Goal: Task Accomplishment & Management: Use online tool/utility

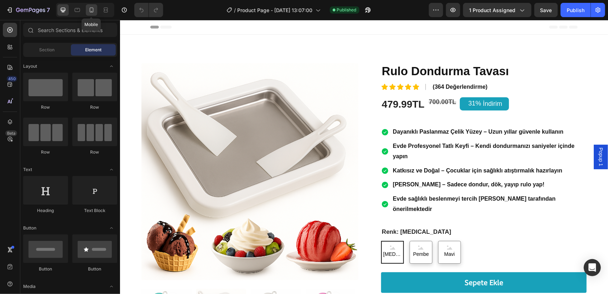
click at [88, 10] on icon at bounding box center [91, 9] width 7 height 7
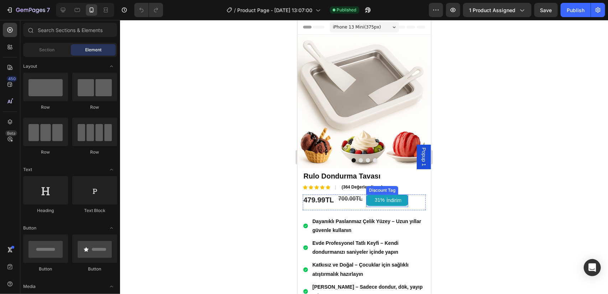
click at [367, 194] on div "31% İndirim" at bounding box center [387, 199] width 42 height 11
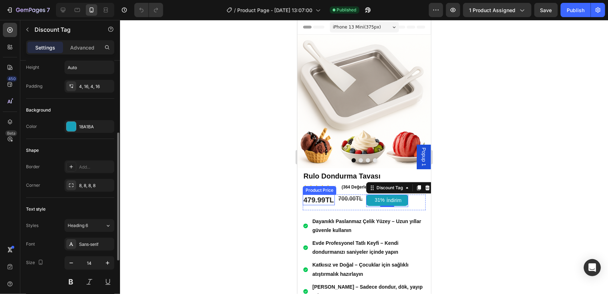
scroll to position [107, 0]
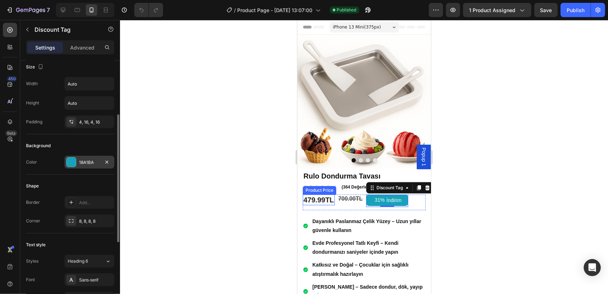
click at [71, 160] on div at bounding box center [71, 161] width 9 height 9
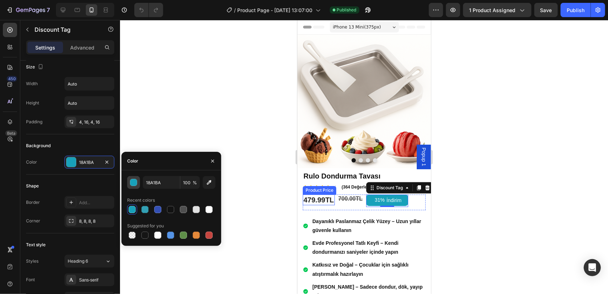
click at [132, 180] on div "button" at bounding box center [133, 182] width 7 height 7
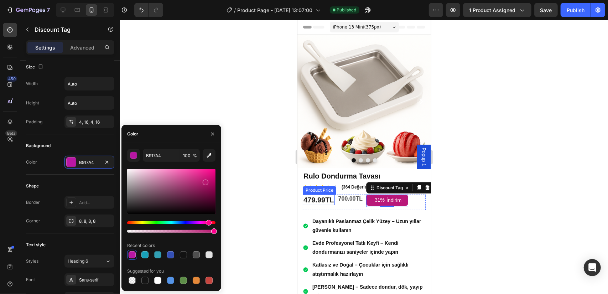
drag, startPoint x: 187, startPoint y: 223, endPoint x: 208, endPoint y: 223, distance: 20.3
click at [208, 223] on div "Hue" at bounding box center [209, 223] width 6 height 6
type input "B91771"
drag, startPoint x: 211, startPoint y: 232, endPoint x: 190, endPoint y: 233, distance: 20.3
click at [190, 232] on div at bounding box center [171, 231] width 88 height 3
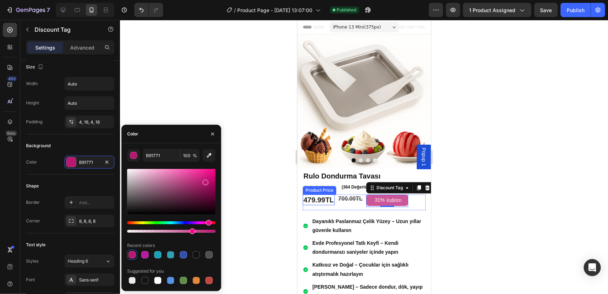
type input "72"
drag, startPoint x: 206, startPoint y: 181, endPoint x: 191, endPoint y: 173, distance: 16.9
click at [191, 173] on div at bounding box center [192, 175] width 6 height 6
type input "E5409B"
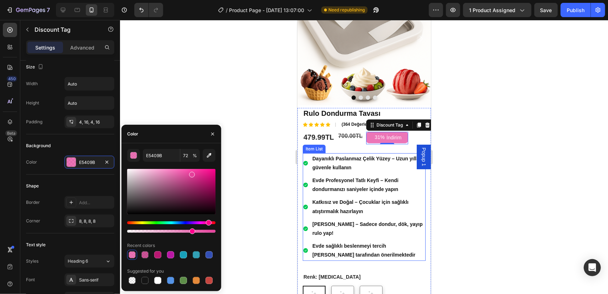
scroll to position [71, 0]
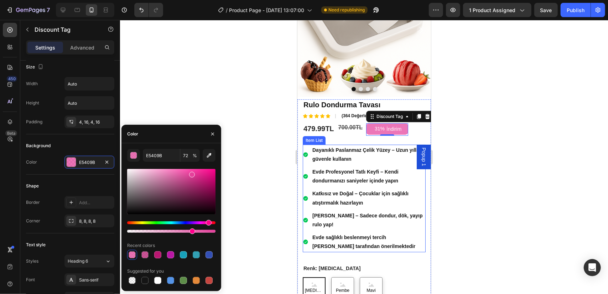
click at [362, 150] on strong "Dayanıklı Paslanmaz Çelik Yüzey – Uzun yıllar güvenle kullanın" at bounding box center [366, 154] width 109 height 15
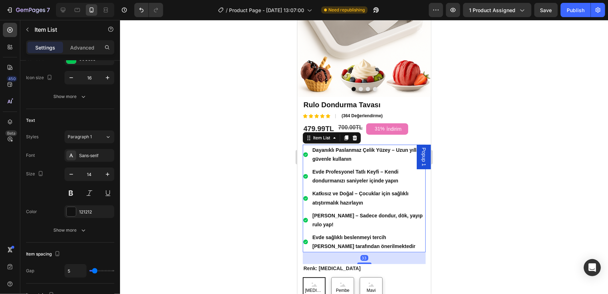
scroll to position [0, 0]
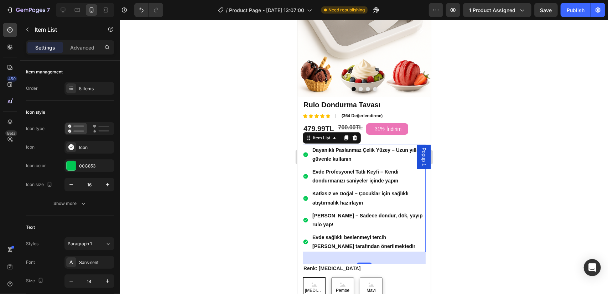
click at [376, 154] on p "Dayanıklı Paslanmaz Çelik Yüzey – Uzun yıllar güvenle kullanın" at bounding box center [368, 154] width 112 height 18
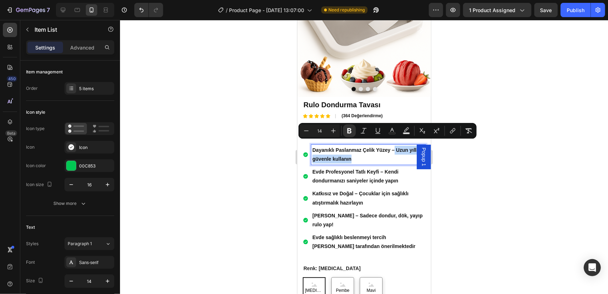
drag, startPoint x: 361, startPoint y: 157, endPoint x: 392, endPoint y: 146, distance: 32.8
click at [392, 146] on p "Dayanıklı Paslanmaz Çelik Yüzey – Uzun yıllar güvenle kullanın" at bounding box center [368, 154] width 112 height 18
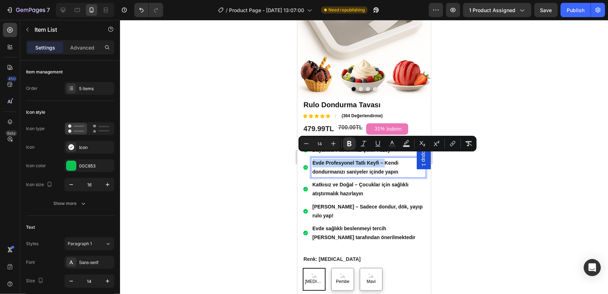
drag, startPoint x: 384, startPoint y: 157, endPoint x: 312, endPoint y: 160, distance: 72.0
click at [312, 160] on p "Evde Profesyonel Tatlı Keyfi – Kendi dondurmanızı saniyeler içinde yapın" at bounding box center [368, 167] width 112 height 18
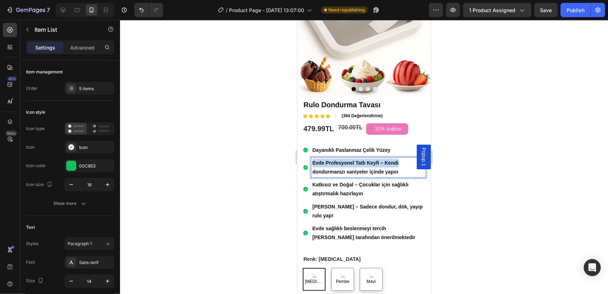
drag, startPoint x: 398, startPoint y: 156, endPoint x: 311, endPoint y: 158, distance: 86.5
click at [311, 158] on div "Evde Profesyonel Tatlı Keyfi – Kendi dondurmanızı saniyeler içinde yapın" at bounding box center [368, 167] width 114 height 20
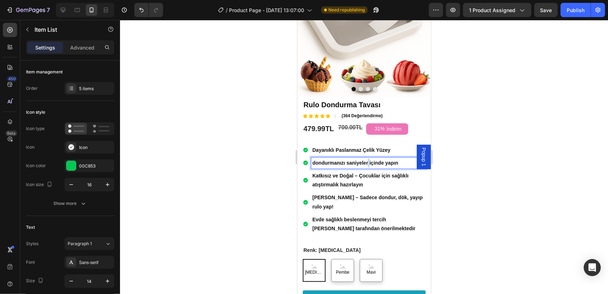
click at [367, 159] on strong "dondurmanızı saniyeler içinde yapın" at bounding box center [355, 162] width 86 height 6
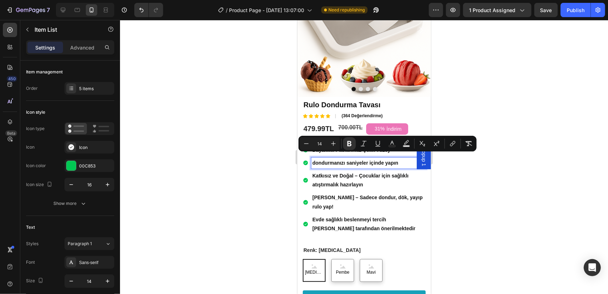
click at [350, 159] on strong "dondurmanızı saniyeler içinde yapın" at bounding box center [355, 162] width 86 height 6
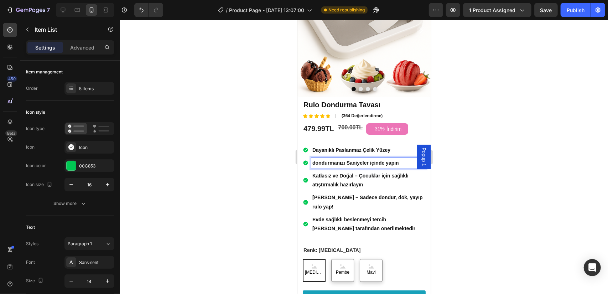
click at [316, 159] on strong "dondurmanızı Saniyeler içinde yapın" at bounding box center [355, 162] width 87 height 6
click at [373, 159] on strong "Dondurmanızı Saniyeler içinde yapın" at bounding box center [355, 162] width 87 height 6
drag, startPoint x: 348, startPoint y: 156, endPoint x: 339, endPoint y: 157, distance: 8.6
click at [339, 159] on strong "Dondurmanızı Saniyeler içinde yapın" at bounding box center [355, 162] width 87 height 6
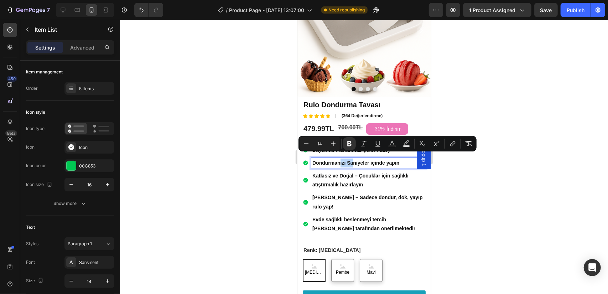
click at [347, 159] on strong "Dondurmanızı Saniyeler içinde yapın" at bounding box center [355, 162] width 87 height 6
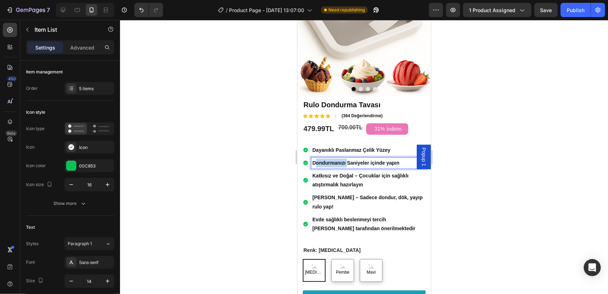
drag, startPoint x: 342, startPoint y: 157, endPoint x: 313, endPoint y: 156, distance: 29.2
click at [313, 159] on strong "Dondurmanızı Saniyeler içinde yapın" at bounding box center [355, 162] width 87 height 6
click at [353, 159] on strong "Saniyeler içinde yapın" at bounding box center [338, 162] width 52 height 6
click at [391, 159] on strong "Saniyeler içinde Dondurmanızı yapın" at bounding box center [355, 162] width 87 height 6
click at [400, 158] on p "Saniyeler içinde Dondurmanızı yapın" at bounding box center [368, 162] width 112 height 9
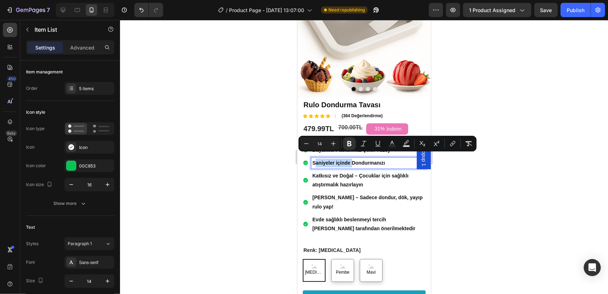
drag, startPoint x: 350, startPoint y: 157, endPoint x: 313, endPoint y: 158, distance: 37.7
click at [313, 159] on strong "Saniyeler içinde Dondurmanızı" at bounding box center [348, 162] width 73 height 6
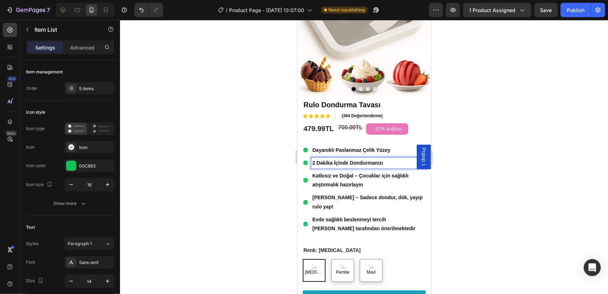
click at [388, 158] on p "2 Dakika İçinde Dondurmanızı" at bounding box center [368, 162] width 112 height 9
click at [360, 173] on p "Katkısız ve Doğal – Çocuklar için sağlıklı atıştırmalık hazırlayın" at bounding box center [368, 180] width 112 height 18
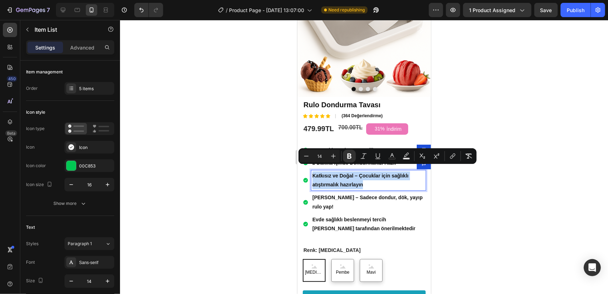
drag, startPoint x: 366, startPoint y: 181, endPoint x: 311, endPoint y: 170, distance: 56.2
click at [311, 170] on div "Katkısız ve Doğal – Çocuklar için sağlıklı atıştırmalık hazırlayın" at bounding box center [368, 180] width 114 height 20
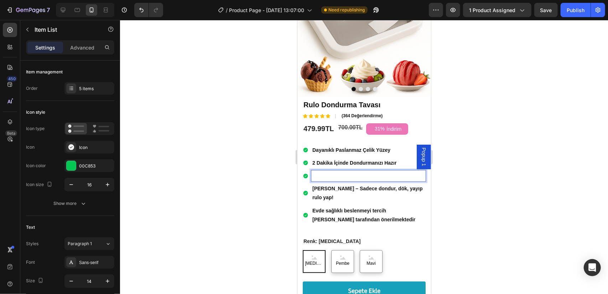
scroll to position [69, 0]
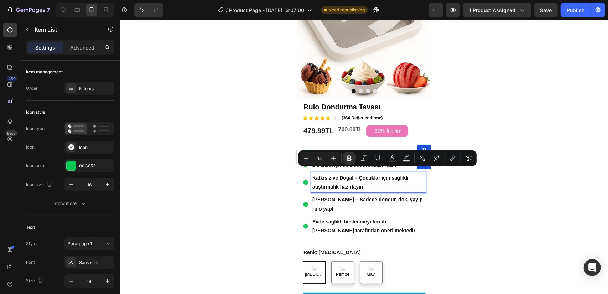
click at [359, 174] on strong "Katkısız ve Doğal – Çocuklar için sağlıklı atıştırmalık hazırlayın" at bounding box center [360, 181] width 96 height 15
click at [357, 174] on strong "Katkısız ve Doğal – Çocuklar için sağlıklı atıştırmalık hazırlayın" at bounding box center [360, 181] width 96 height 15
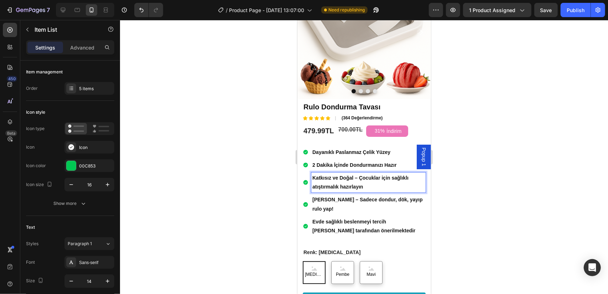
click at [365, 175] on p "Katkısız ve Doğal – Çocuklar için sağlıklı atıştırmalık hazırlayın" at bounding box center [368, 182] width 112 height 18
click at [382, 183] on p "Katkısız ve Doğal – Çocuklar için sağlıklı atıştırmalık hazırlayın" at bounding box center [368, 182] width 112 height 18
click at [359, 174] on strong "Katkısız ve Doğal – Çocuklar için sağlıklı atıştırmalık hazırlayın" at bounding box center [360, 181] width 96 height 15
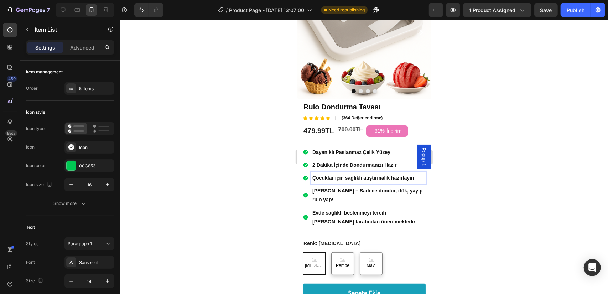
click at [381, 174] on strong "Çocuklar için sağlıklı atıştırmalık hazırlayın" at bounding box center [363, 177] width 102 height 6
click at [346, 193] on p "[PERSON_NAME] – Sadece dondur, dök, yayıp rulo yap!" at bounding box center [368, 195] width 112 height 18
click at [345, 194] on p "[PERSON_NAME] – Sadece dondur, dök, yayıp rulo yap!" at bounding box center [368, 195] width 112 height 18
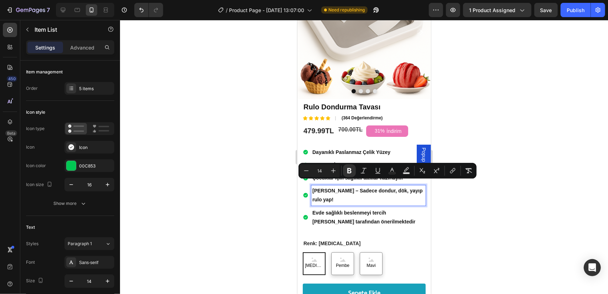
click at [351, 193] on p "[PERSON_NAME] – Sadece dondur, dök, yayıp rulo yap!" at bounding box center [368, 195] width 112 height 18
drag, startPoint x: 343, startPoint y: 193, endPoint x: 609, endPoint y: 197, distance: 266.3
click at [309, 178] on div "Dayanıklı Paslanmaz Çelik Yüzey 2 Dakika İçinde Dondurmanızı Hazır Çocuklar içi…" at bounding box center [363, 186] width 123 height 80
click at [352, 190] on p "[PERSON_NAME] – Sadece dondur, dök, yayıp rulo yap!" at bounding box center [368, 195] width 112 height 18
click at [353, 191] on p "[PERSON_NAME] – Sadece dondur, dök, yayıp rulo yap!" at bounding box center [368, 195] width 112 height 18
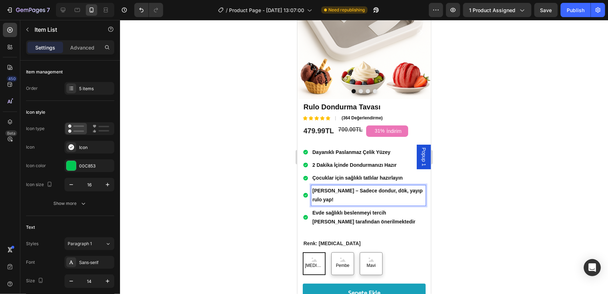
click at [359, 197] on div "[PERSON_NAME] – Sadece dondur, dök, yayıp rulo yap!" at bounding box center [368, 195] width 114 height 20
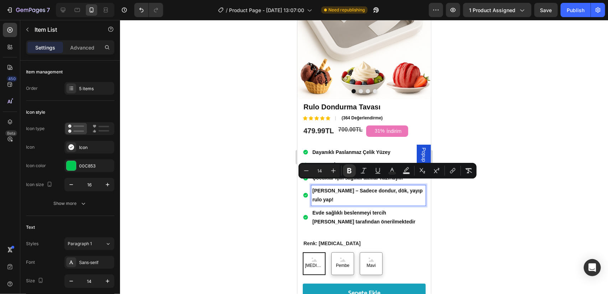
drag, startPoint x: 353, startPoint y: 194, endPoint x: 310, endPoint y: 180, distance: 45.0
click at [310, 185] on div "[PERSON_NAME] – Sadece dondur, dök, yayıp rulo yap!" at bounding box center [363, 195] width 123 height 20
click at [366, 192] on p "[PERSON_NAME] – Sadece dondur, dök, yayıp rulo yap!" at bounding box center [368, 195] width 112 height 18
click at [357, 162] on strong "2 Dakika İçinde Dondurmanızı Hazır" at bounding box center [354, 165] width 84 height 6
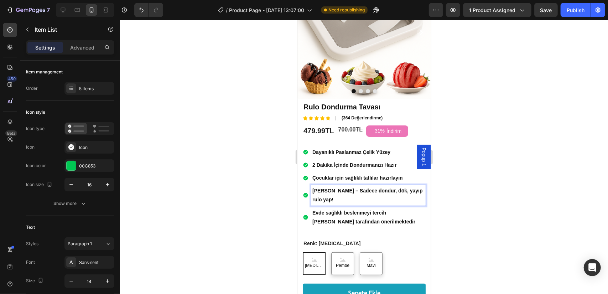
drag, startPoint x: 342, startPoint y: 196, endPoint x: 311, endPoint y: 185, distance: 32.4
click at [311, 185] on div "[PERSON_NAME] – Sadece dondur, dök, yayıp rulo yap!" at bounding box center [368, 195] width 114 height 20
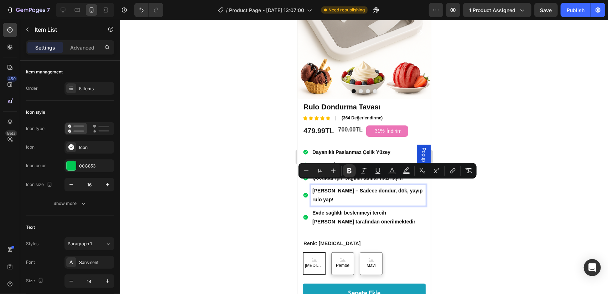
click at [371, 187] on strong "[PERSON_NAME] – Sadece dondur, dök, yayıp rulo yap!" at bounding box center [367, 194] width 110 height 15
drag, startPoint x: 350, startPoint y: 195, endPoint x: 310, endPoint y: 178, distance: 42.6
click at [311, 185] on div "[PERSON_NAME] – Sadece dondur, dök, yayıp rulo yap!" at bounding box center [368, 195] width 114 height 20
click at [351, 191] on p "[PERSON_NAME] – Sadece dondur, dök, yayıp rulo yap!" at bounding box center [368, 195] width 112 height 18
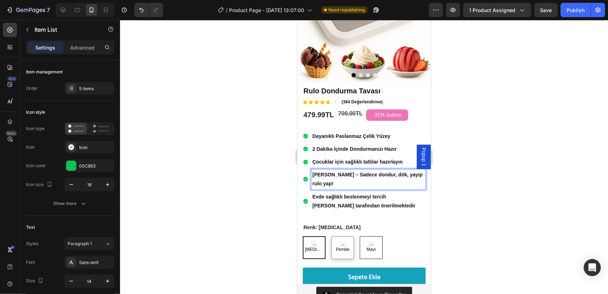
scroll to position [140, 0]
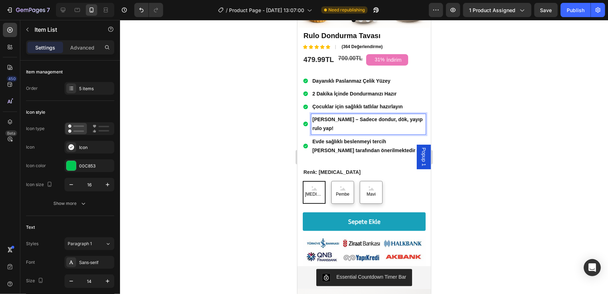
drag, startPoint x: 357, startPoint y: 125, endPoint x: 350, endPoint y: 125, distance: 7.9
click at [350, 125] on p "[PERSON_NAME] – Sadece dondur, dök, yayıp rulo yap!" at bounding box center [368, 124] width 112 height 18
drag, startPoint x: 345, startPoint y: 126, endPoint x: 323, endPoint y: 117, distance: 24.1
click at [323, 117] on p "[PERSON_NAME] – Sadece dondur, dök, yayıp rulo yap!" at bounding box center [368, 124] width 112 height 18
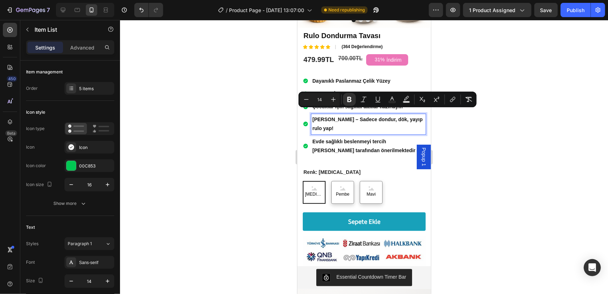
click at [346, 116] on strong "[PERSON_NAME] – Sadece dondur, dök, yayıp rulo yap!" at bounding box center [367, 123] width 110 height 15
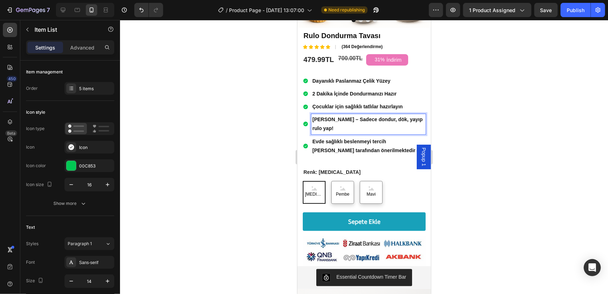
click at [337, 103] on strong "Çocuklar için sağlıklı tatlılar hazırlayın" at bounding box center [357, 106] width 90 height 6
click at [345, 120] on p "[PERSON_NAME] – Sadece dondur, dök, yayıp rulo yap!" at bounding box center [368, 124] width 112 height 18
drag, startPoint x: 343, startPoint y: 122, endPoint x: 317, endPoint y: 120, distance: 26.1
click at [317, 120] on p "[PERSON_NAME] – Sadece dondur, dök, yayıp rulo yap!" at bounding box center [368, 124] width 112 height 18
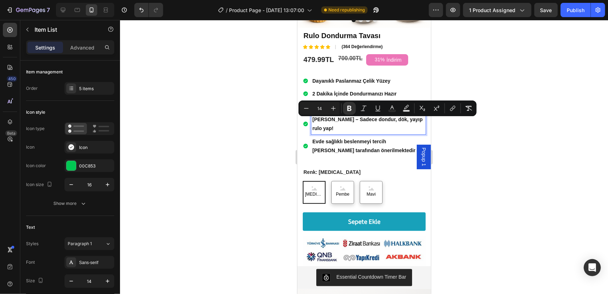
click at [342, 124] on p "[PERSON_NAME] – Sadece dondur, dök, yayıp rulo yap!" at bounding box center [368, 124] width 112 height 18
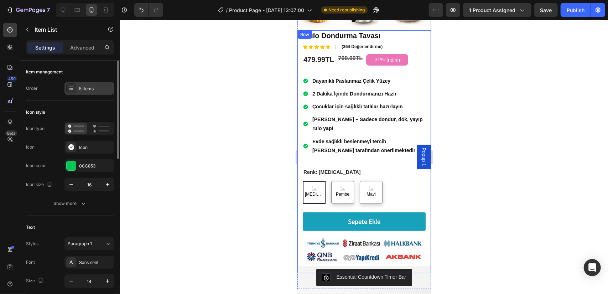
click at [72, 87] on icon at bounding box center [71, 88] width 6 height 6
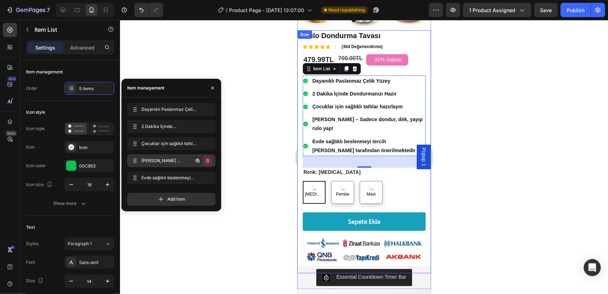
click at [211, 162] on button "button" at bounding box center [208, 161] width 10 height 10
click at [205, 162] on div "Delete" at bounding box center [202, 160] width 13 height 6
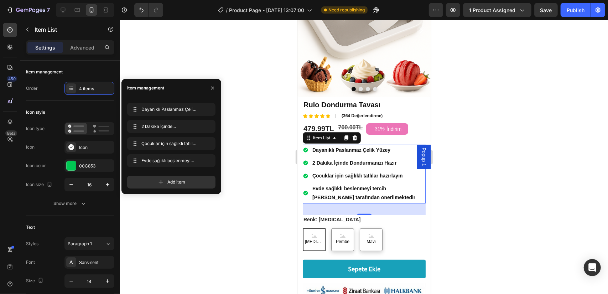
scroll to position [69, 0]
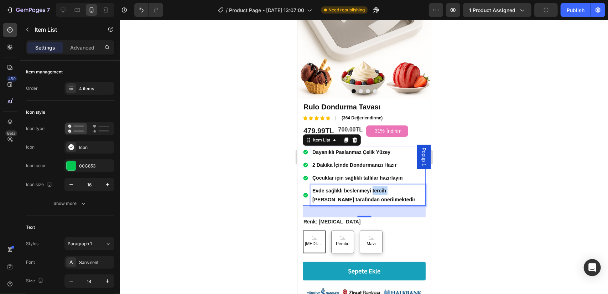
click at [374, 187] on p "Evde sağlıklı beslenmeyi tercih [PERSON_NAME] tarafından önerilmektedir" at bounding box center [368, 195] width 112 height 18
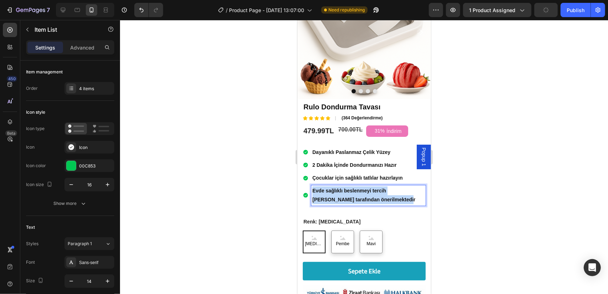
click at [374, 187] on p "Evde sağlıklı beslenmeyi tercih [PERSON_NAME] tarafından önerilmektedir" at bounding box center [368, 195] width 112 height 18
click at [476, 206] on div at bounding box center [364, 157] width 488 height 274
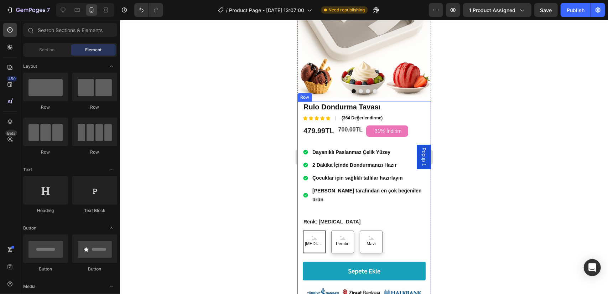
click at [394, 192] on div "Rulo Dondurma Tavası Product Title Icon Icon Icon Icon Icon Icon Icon List (364…" at bounding box center [363, 211] width 123 height 221
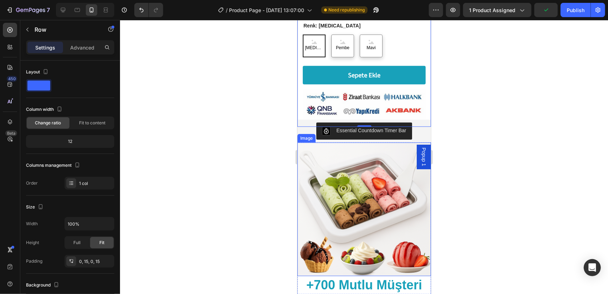
scroll to position [318, 0]
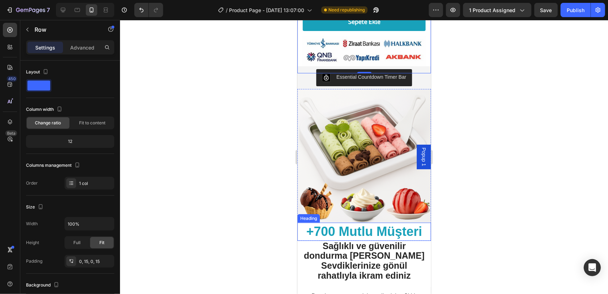
click at [325, 224] on strong "+700 Mutlu Müşteri" at bounding box center [364, 231] width 116 height 15
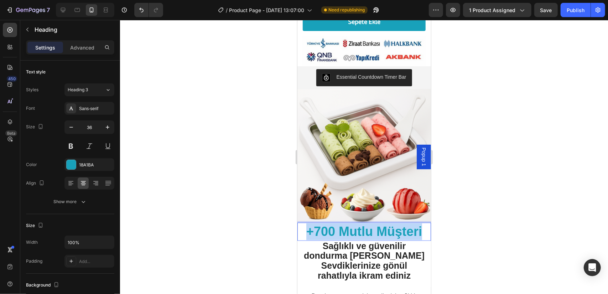
click at [325, 224] on strong "+700 Mutlu Müşteri" at bounding box center [364, 231] width 116 height 15
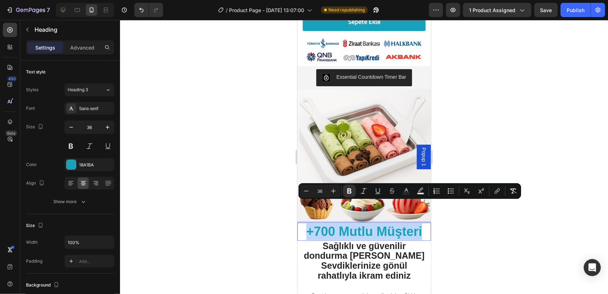
click at [315, 224] on strong "+700 Mutlu Müşteri" at bounding box center [364, 231] width 116 height 15
drag, startPoint x: 332, startPoint y: 210, endPoint x: 310, endPoint y: 210, distance: 22.4
click at [310, 224] on strong "+700 Mutlu Müşteri" at bounding box center [364, 231] width 116 height 15
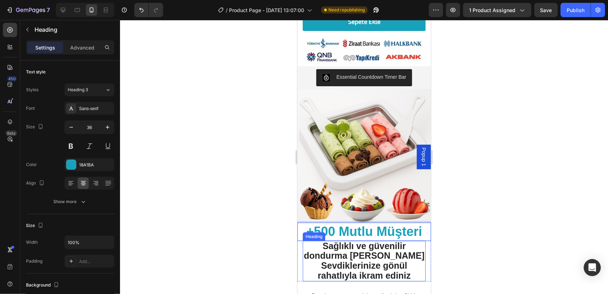
click at [379, 260] on strong "Sevdiklerinize gönül" at bounding box center [364, 265] width 86 height 10
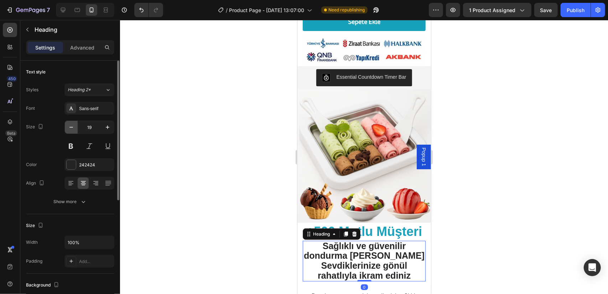
click at [69, 129] on icon "button" at bounding box center [71, 127] width 7 height 7
click at [69, 128] on icon "button" at bounding box center [71, 127] width 7 height 7
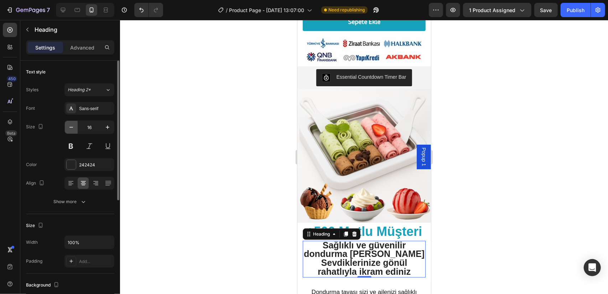
click at [69, 128] on icon "button" at bounding box center [71, 127] width 7 height 7
type input "15"
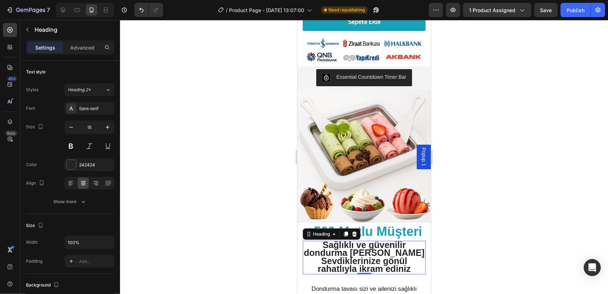
click at [540, 234] on div at bounding box center [364, 157] width 488 height 274
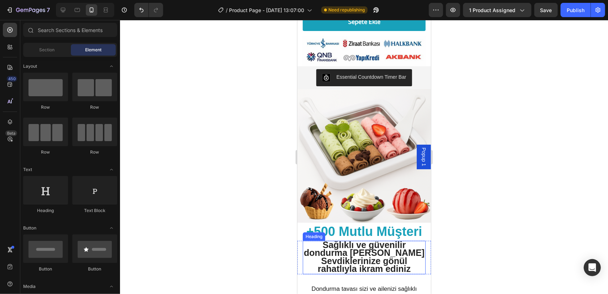
click at [377, 255] on strong "Sevdiklerinize gönül" at bounding box center [364, 260] width 86 height 10
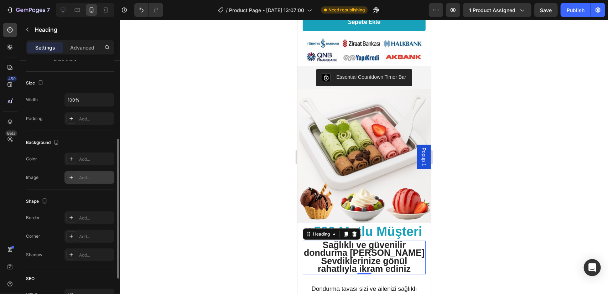
scroll to position [0, 0]
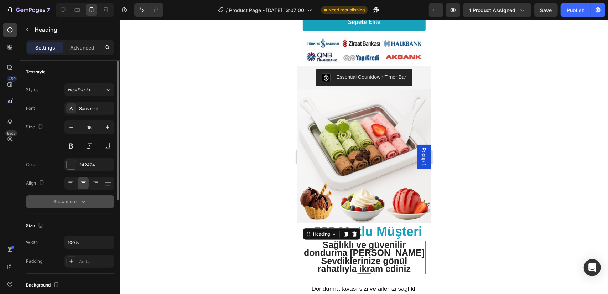
click at [81, 201] on icon "button" at bounding box center [83, 201] width 7 height 7
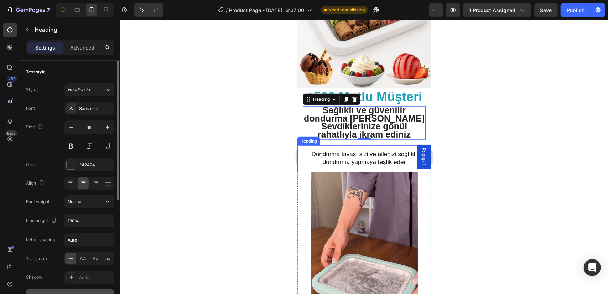
scroll to position [461, 0]
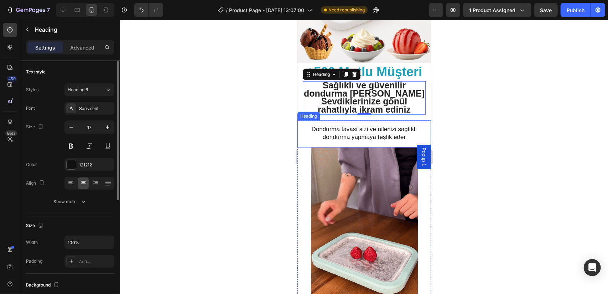
click at [397, 126] on h2 "Dondurma tavası sizi ve ailenizi sağlıklı dondurma yapmaya teşfik eder" at bounding box center [363, 132] width 133 height 17
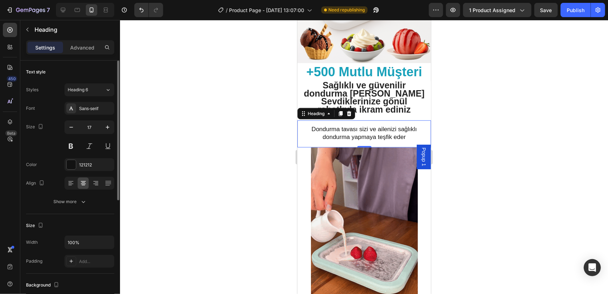
click at [367, 130] on h2 "Dondurma tavası sizi ve ailenizi sağlıklı dondurma yapmaya teşfik eder" at bounding box center [363, 132] width 133 height 17
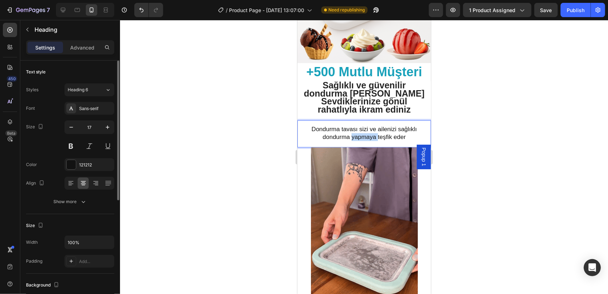
click at [367, 129] on p "Dondurma tavası sizi ve ailenizi sağlıklı dondurma yapmaya teşfik eder" at bounding box center [364, 133] width 132 height 16
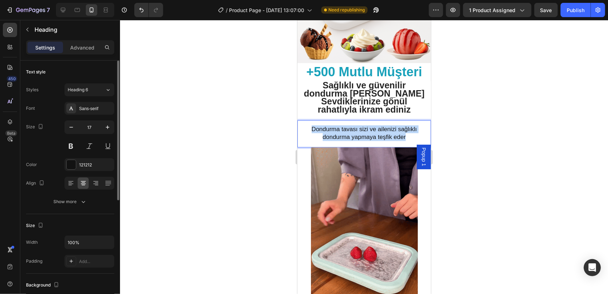
click at [367, 129] on p "Dondurma tavası sizi ve ailenizi sağlıklı dondurma yapmaya teşfik eder" at bounding box center [364, 133] width 132 height 16
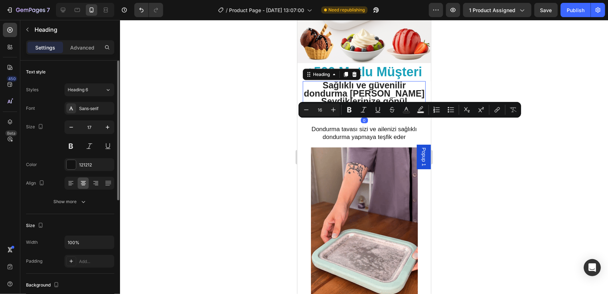
click at [352, 87] on strong "Sağlıklı ve güvenilir dondurma [PERSON_NAME]" at bounding box center [363, 89] width 121 height 18
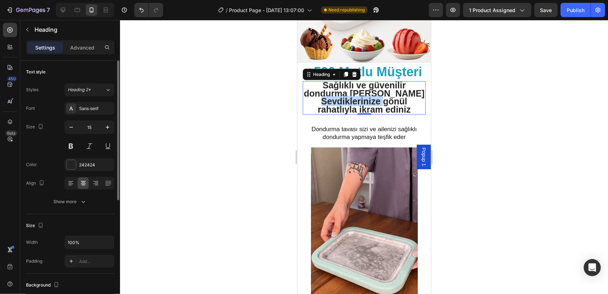
click at [368, 96] on strong "Sevdiklerinize gönül" at bounding box center [364, 101] width 86 height 10
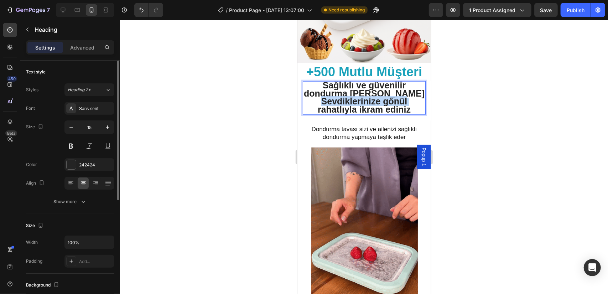
click at [368, 96] on strong "Sevdiklerinize gönül" at bounding box center [364, 101] width 86 height 10
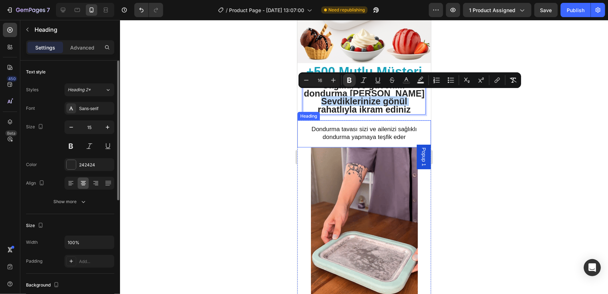
click at [355, 132] on p "Dondurma tavası sizi ve ailenizi sağlıklı dondurma yapmaya teşfik eder" at bounding box center [364, 133] width 132 height 16
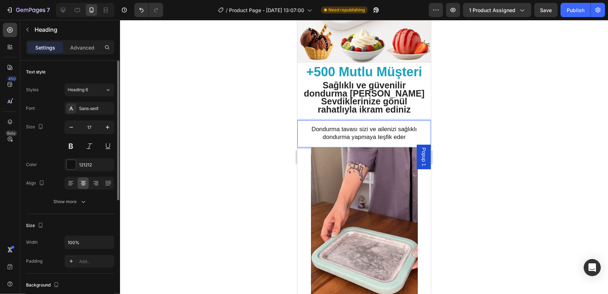
click at [355, 132] on p "Dondurma tavası sizi ve ailenizi sağlıklı dondurma yapmaya teşfik eder" at bounding box center [364, 133] width 132 height 16
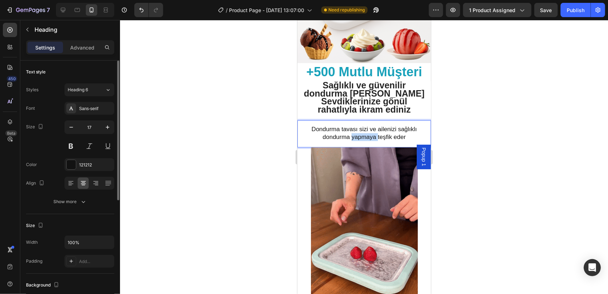
click at [355, 132] on p "Dondurma tavası sizi ve ailenizi sağlıklı dondurma yapmaya teşfik eder" at bounding box center [364, 133] width 132 height 16
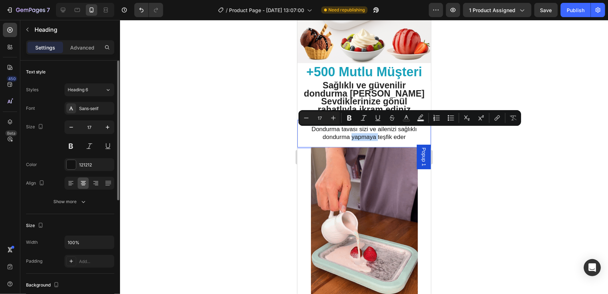
click at [355, 132] on p "Dondurma tavası sizi ve ailenizi sağlıklı dondurma yapmaya teşfik eder" at bounding box center [364, 133] width 132 height 16
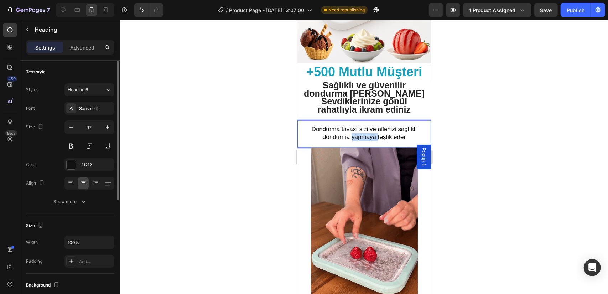
click at [355, 132] on p "Dondurma tavası sizi ve ailenizi sağlıklı dondurma yapmaya teşfik eder" at bounding box center [364, 133] width 132 height 16
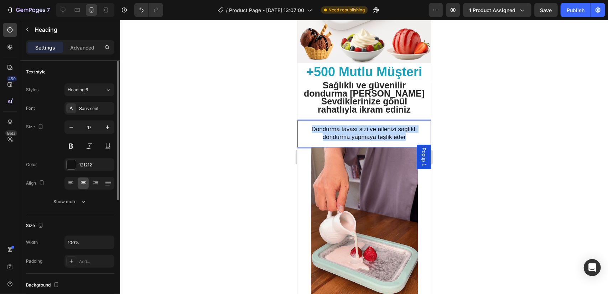
click at [355, 132] on p "Dondurma tavası sizi ve ailenizi sağlıklı dondurma yapmaya teşfik eder" at bounding box center [364, 133] width 132 height 16
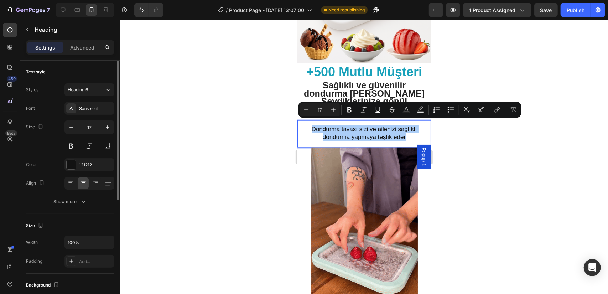
click at [490, 159] on div at bounding box center [364, 157] width 488 height 274
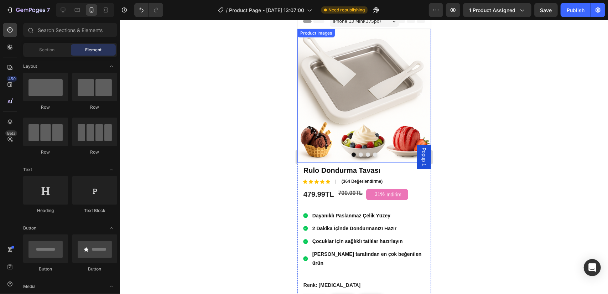
scroll to position [0, 0]
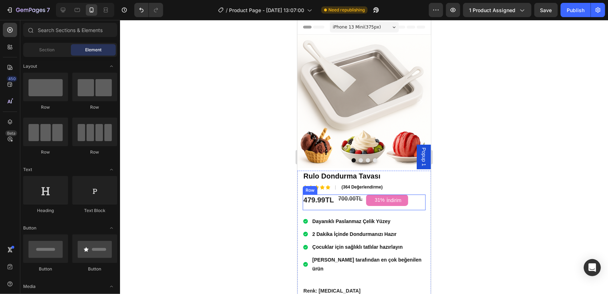
click at [407, 199] on div "479.99TL Product Price Product Price 700.00TL Product Price Product Price 31% İ…" at bounding box center [363, 202] width 123 height 16
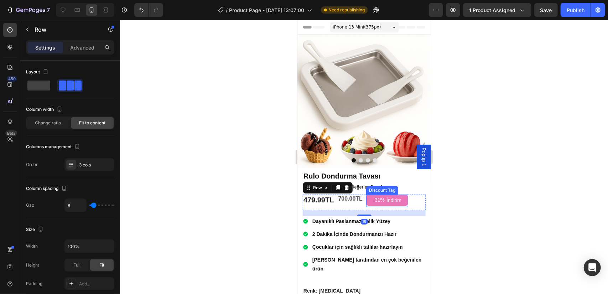
click at [404, 196] on div "31% İndirim" at bounding box center [387, 199] width 42 height 11
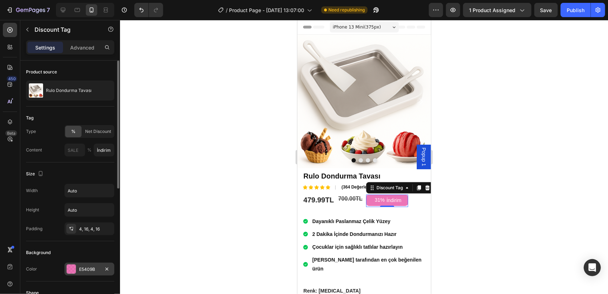
click at [90, 268] on div "E5409B" at bounding box center [89, 269] width 21 height 6
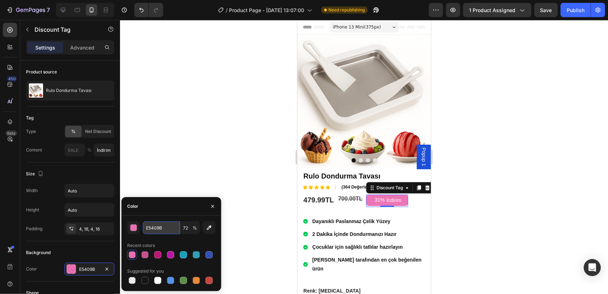
click at [161, 226] on input "E5409B" at bounding box center [161, 227] width 37 height 13
paste input "#d45697"
type input "#d45697"
type input "100"
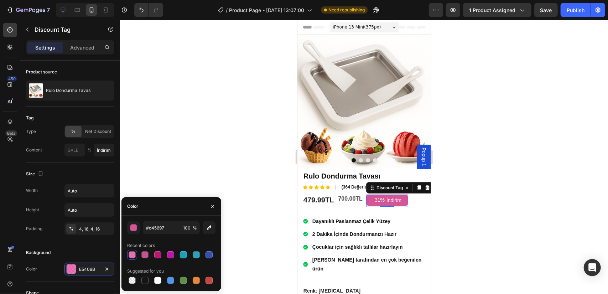
type input "D45697"
click at [170, 216] on div "D45697 100 % Recent colors Suggested for you" at bounding box center [171, 252] width 100 height 75
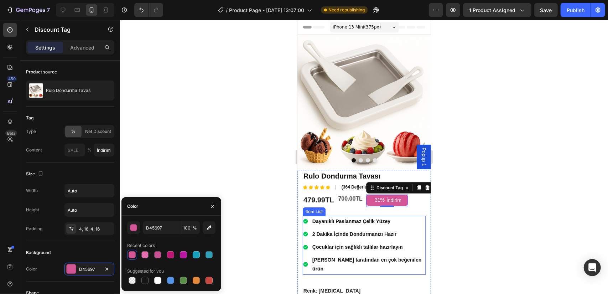
scroll to position [107, 0]
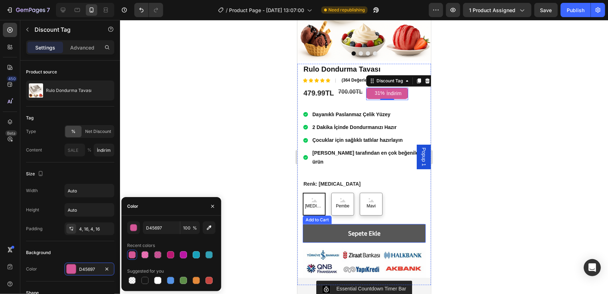
click at [410, 224] on button "Sepete Ekle" at bounding box center [363, 233] width 123 height 19
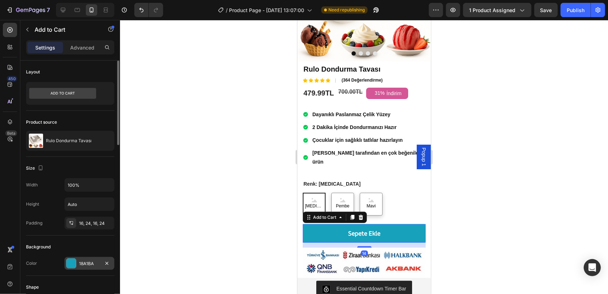
click at [71, 262] on div at bounding box center [71, 262] width 9 height 9
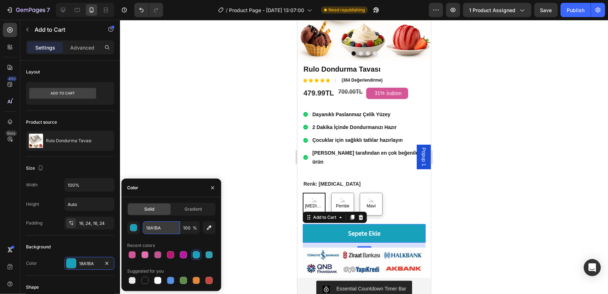
click at [164, 229] on input "18A1BA" at bounding box center [161, 227] width 37 height 13
paste input "#d45697"
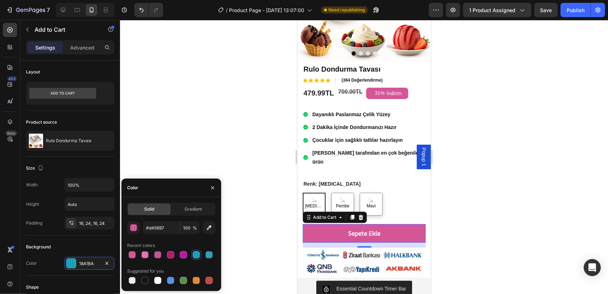
type input "D45697"
click at [172, 242] on div "Recent colors" at bounding box center [171, 245] width 88 height 11
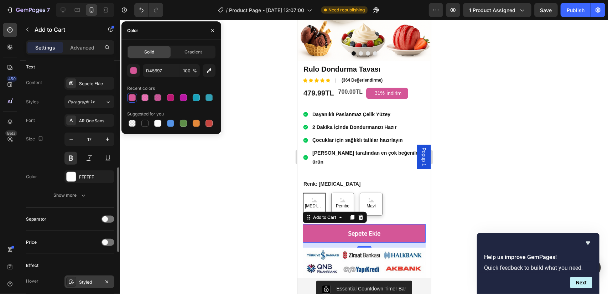
scroll to position [392, 0]
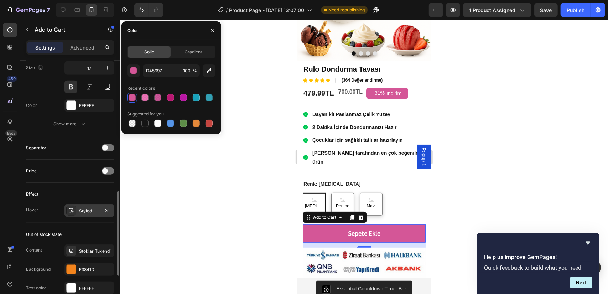
click at [83, 211] on div "Styled" at bounding box center [89, 211] width 21 height 6
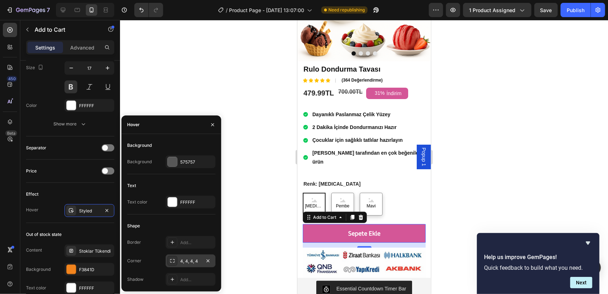
click at [189, 261] on div "4, 4, 4, 4" at bounding box center [190, 261] width 21 height 6
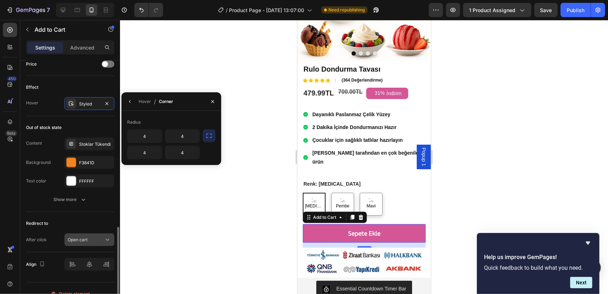
scroll to position [507, 0]
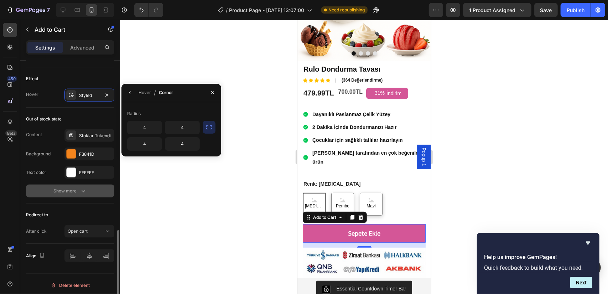
click at [80, 189] on icon "button" at bounding box center [83, 190] width 7 height 7
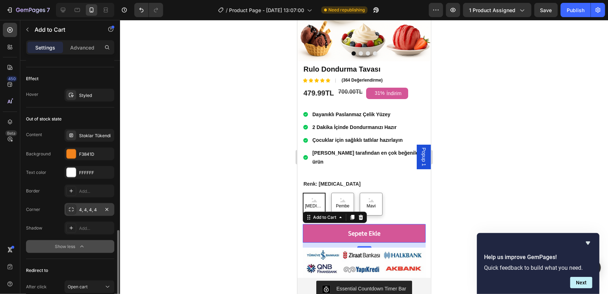
click at [85, 211] on div "4, 4, 4, 4" at bounding box center [89, 209] width 50 height 13
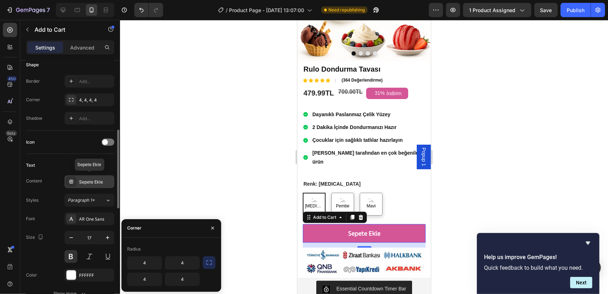
scroll to position [151, 0]
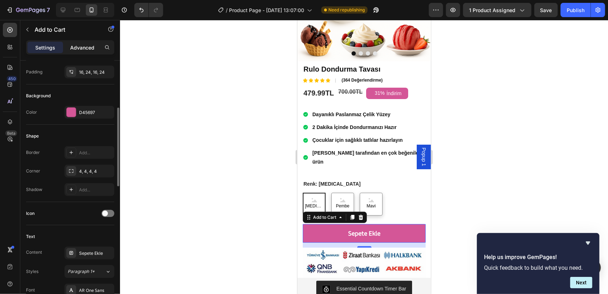
click at [79, 48] on p "Advanced" at bounding box center [82, 47] width 24 height 7
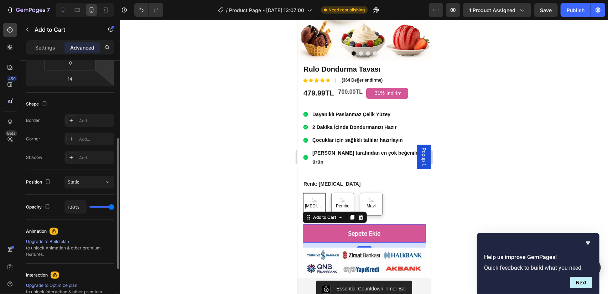
scroll to position [0, 0]
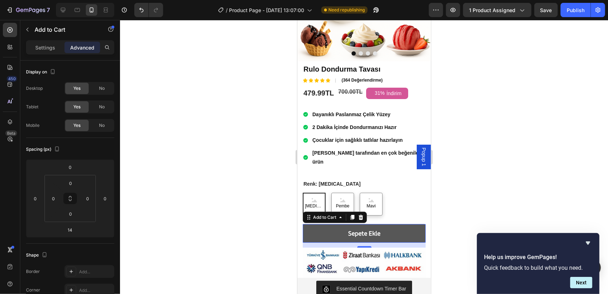
click at [404, 224] on button "Sepete Ekle" at bounding box center [363, 233] width 123 height 19
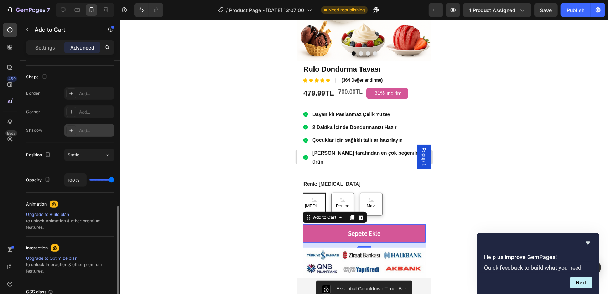
scroll to position [214, 0]
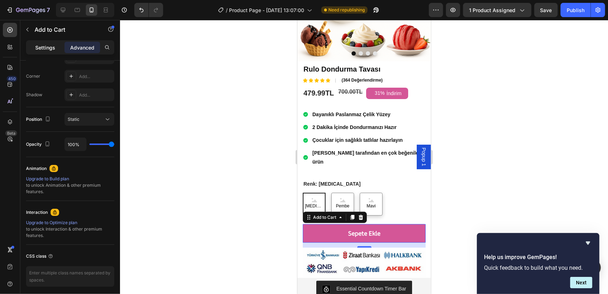
click at [43, 44] on p "Settings" at bounding box center [45, 47] width 20 height 7
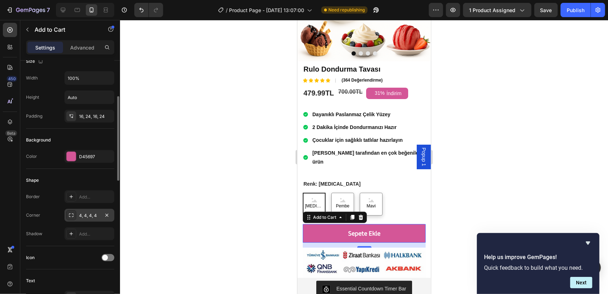
scroll to position [0, 0]
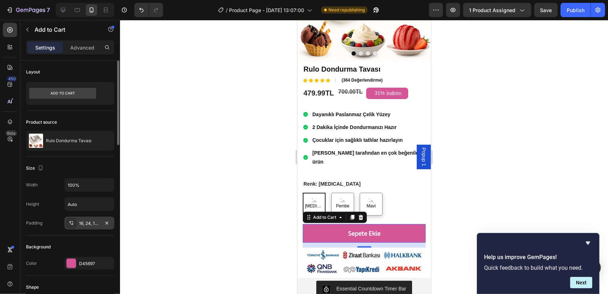
click at [94, 223] on div "16, 24, 16, 24" at bounding box center [89, 223] width 21 height 6
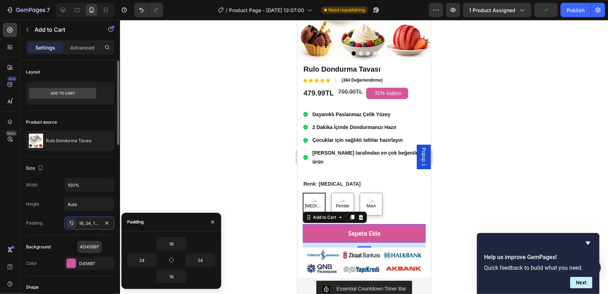
scroll to position [71, 0]
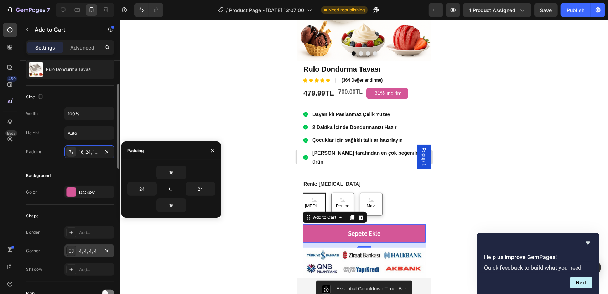
click at [90, 248] on div "4, 4, 4, 4" at bounding box center [89, 251] width 21 height 6
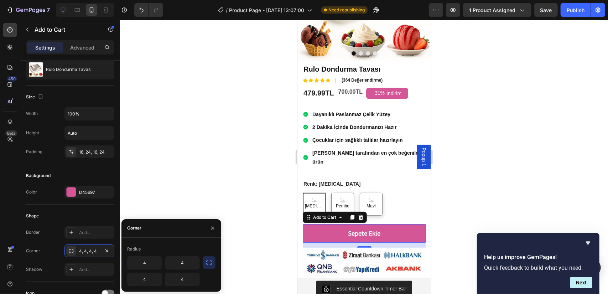
click at [137, 250] on div "Radius" at bounding box center [134, 249] width 14 height 6
click at [205, 262] on button "button" at bounding box center [209, 262] width 13 height 13
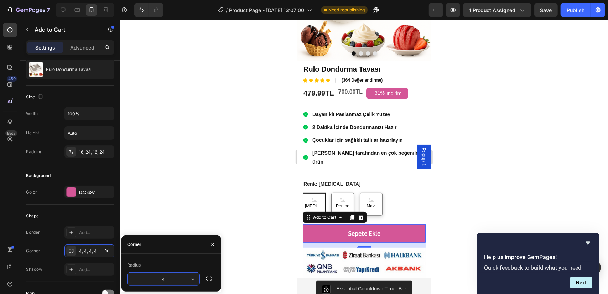
click at [182, 277] on input "4" at bounding box center [163, 278] width 72 height 13
click at [198, 277] on button "button" at bounding box center [193, 278] width 13 height 13
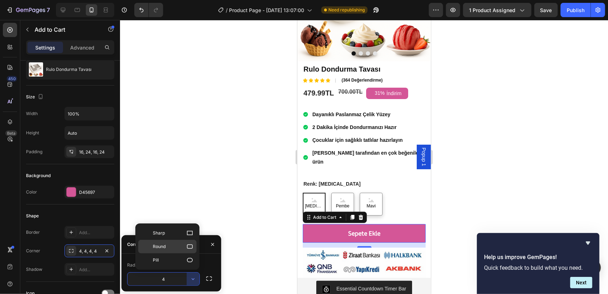
click at [191, 246] on icon at bounding box center [189, 246] width 7 height 7
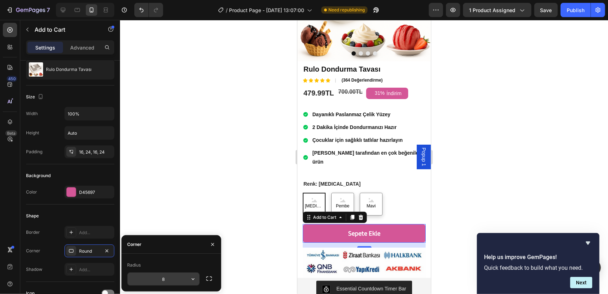
click at [171, 278] on input "8" at bounding box center [163, 278] width 72 height 13
click at [179, 284] on input "2" at bounding box center [163, 278] width 72 height 13
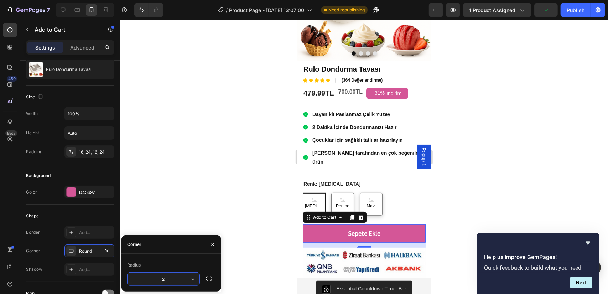
click at [179, 284] on input "2" at bounding box center [163, 278] width 72 height 13
type input "12"
click at [101, 217] on div "Shape" at bounding box center [70, 215] width 88 height 11
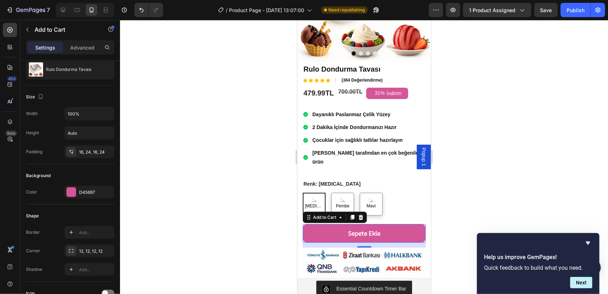
click at [473, 195] on div at bounding box center [364, 157] width 488 height 274
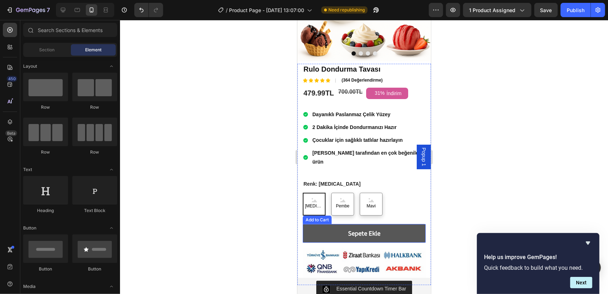
click at [330, 224] on button "Sepete Ekle" at bounding box center [363, 233] width 123 height 19
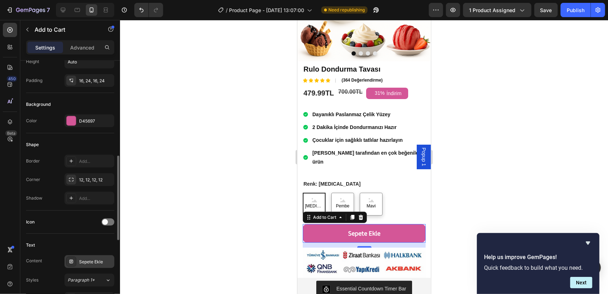
scroll to position [178, 0]
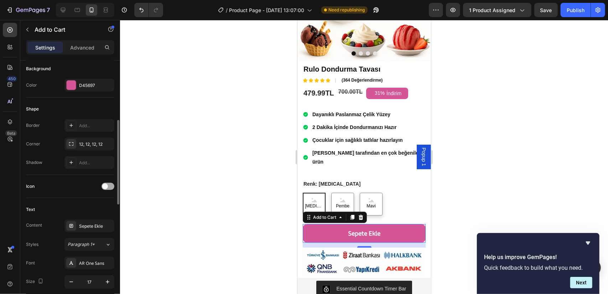
click at [109, 184] on div at bounding box center [107, 186] width 13 height 7
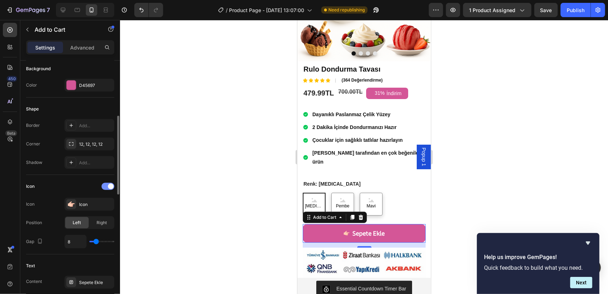
click at [109, 184] on span at bounding box center [111, 186] width 6 height 6
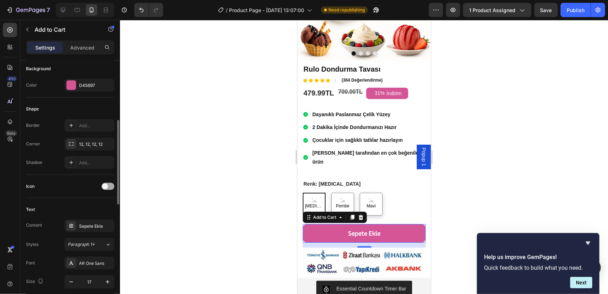
click at [109, 184] on div at bounding box center [107, 186] width 13 height 7
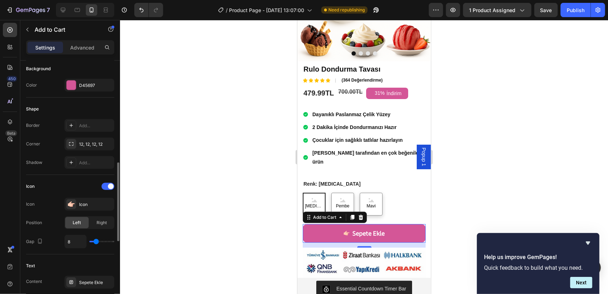
scroll to position [249, 0]
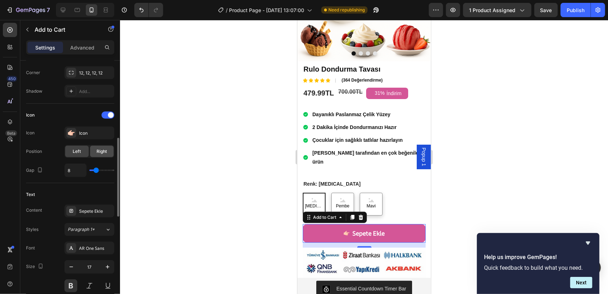
click at [106, 149] on span "Right" at bounding box center [102, 151] width 10 height 6
click at [83, 146] on div "Left" at bounding box center [76, 151] width 23 height 11
type input "6"
type input "5"
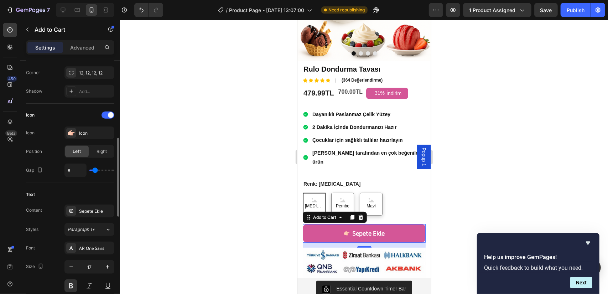
type input "5"
type input "4"
type input "3"
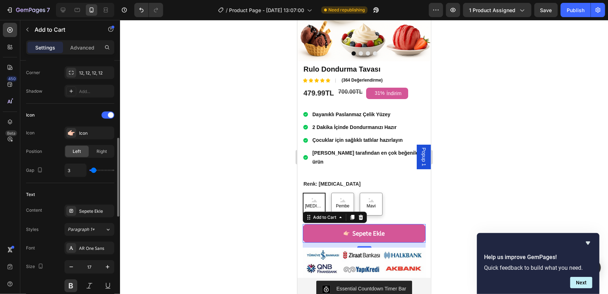
type input "2"
type input "1"
type input "0"
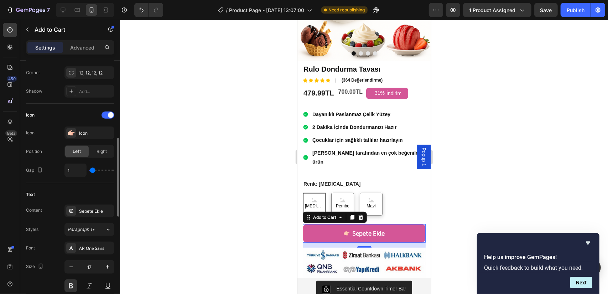
type input "0"
type input "1"
type input "2"
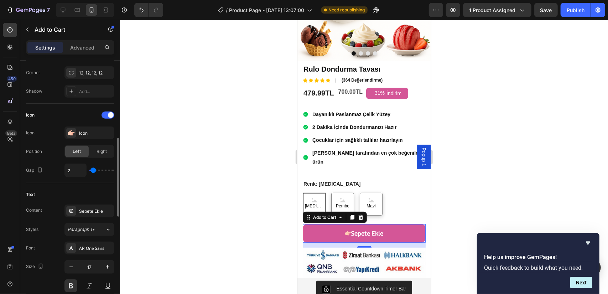
type input "3"
type input "4"
type input "5"
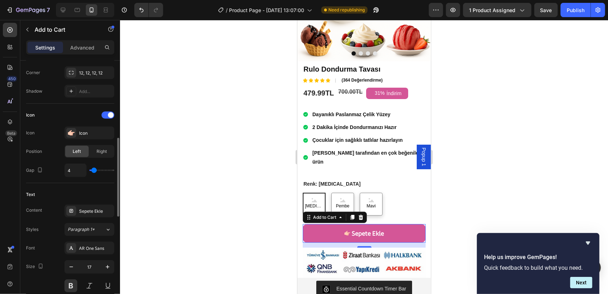
type input "5"
type input "6"
type input "8"
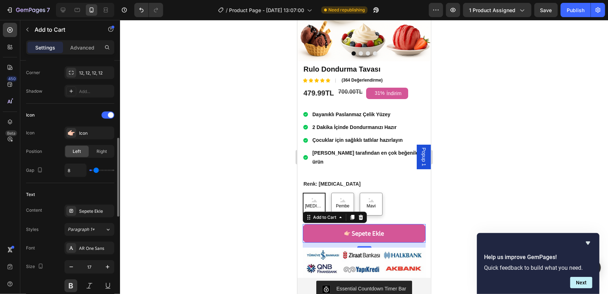
type input "11"
type input "12"
type input "13"
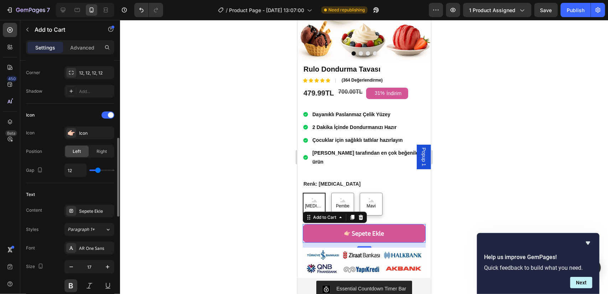
type input "13"
type input "14"
type input "16"
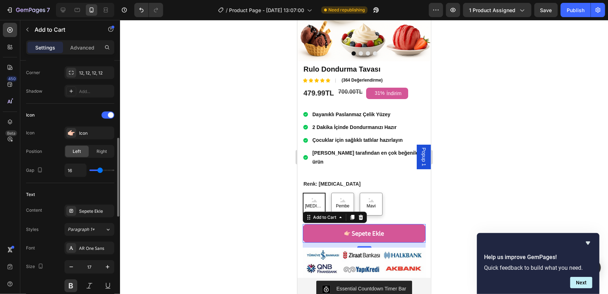
type input "17"
type input "18"
type input "32"
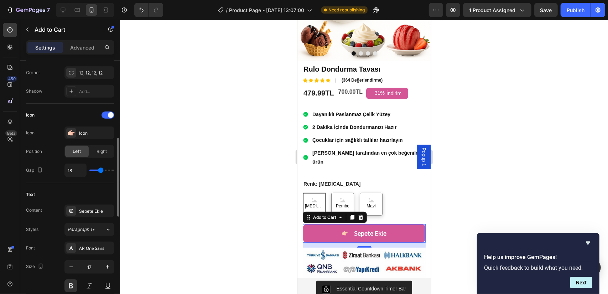
type input "32"
type input "33"
type input "40"
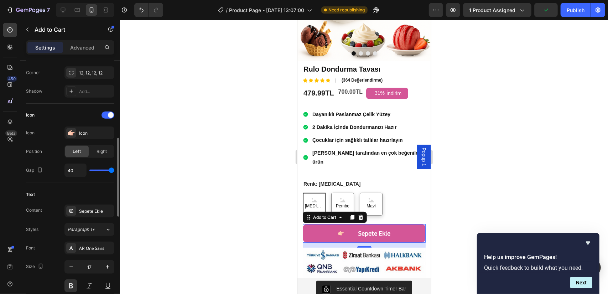
type input "39"
type input "37"
type input "36"
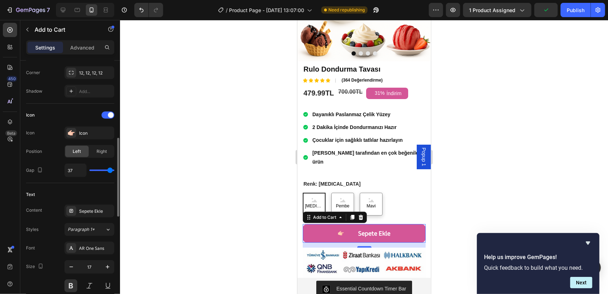
type input "36"
type input "35"
type input "34"
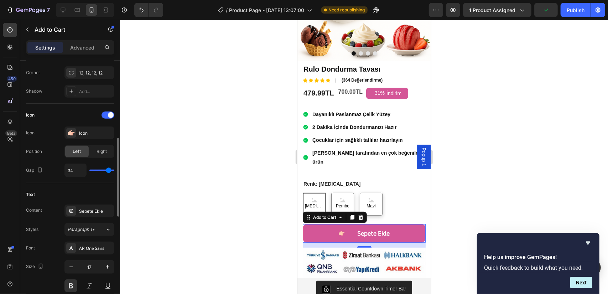
type input "33"
type input "29"
type input "27"
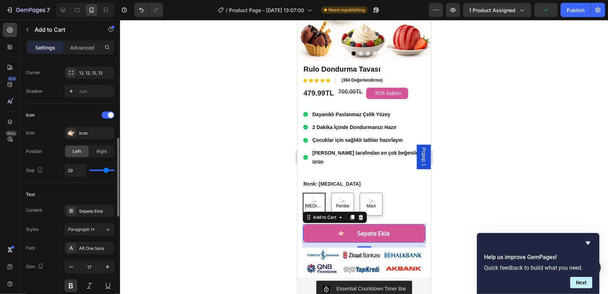
type input "27"
type input "26"
type input "25"
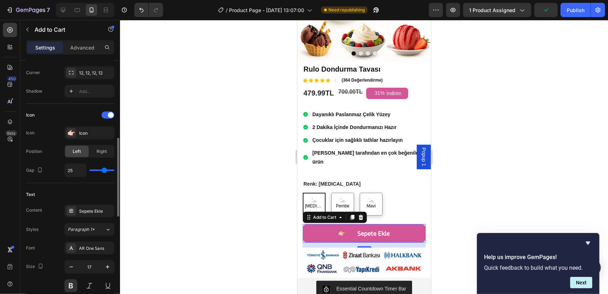
type input "23"
type input "22"
type input "21"
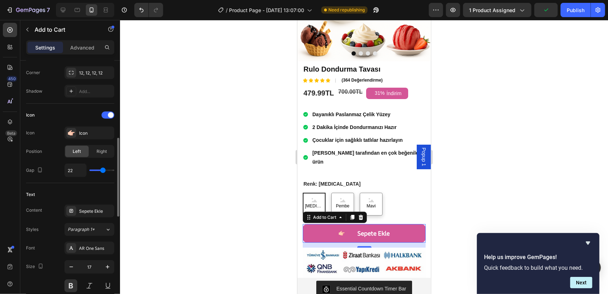
type input "21"
type input "20"
type input "19"
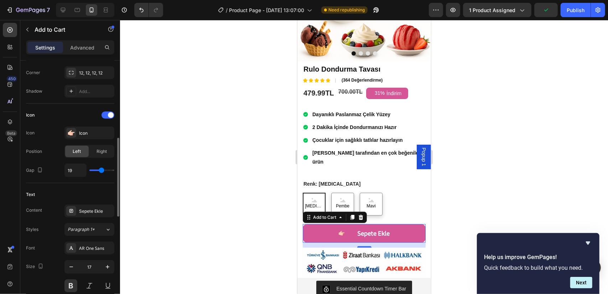
type input "18"
type input "17"
type input "15"
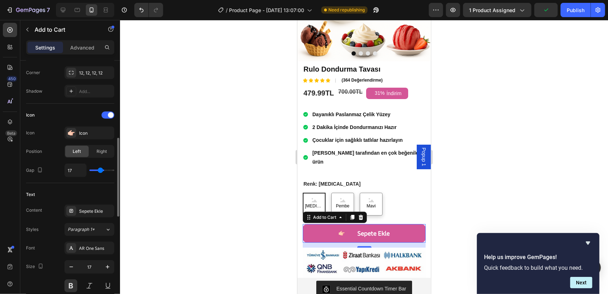
type input "15"
type input "13"
type input "12"
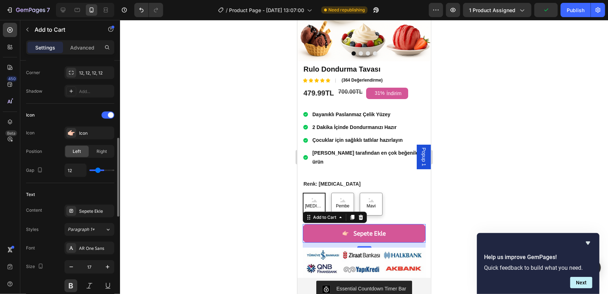
type input "11"
type input "10"
type input "9"
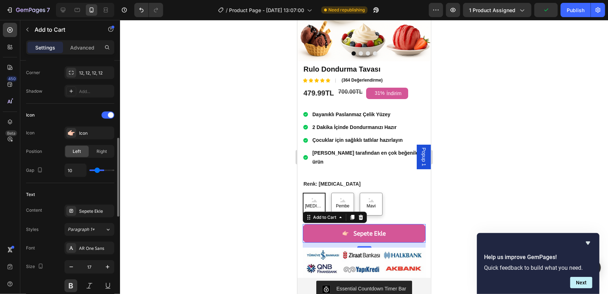
type input "9"
type input "8"
type input "7"
drag, startPoint x: 93, startPoint y: 168, endPoint x: 95, endPoint y: 171, distance: 3.8
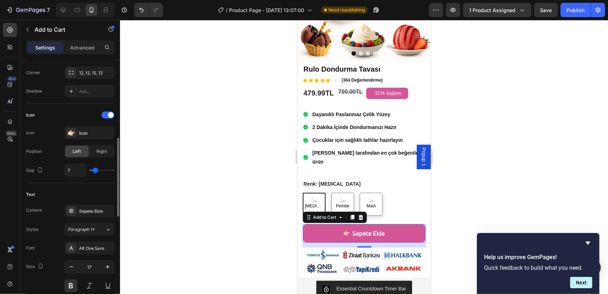
type input "7"
click at [95, 171] on input "range" at bounding box center [101, 169] width 25 height 1
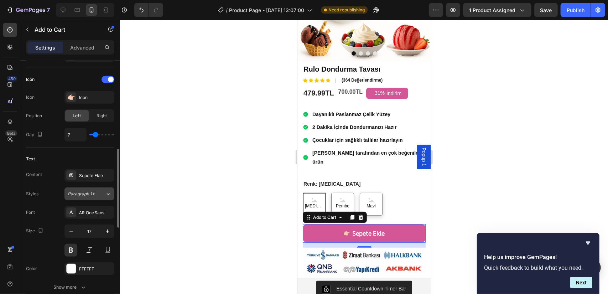
click at [101, 192] on div "Paragraph 1*" at bounding box center [86, 193] width 37 height 6
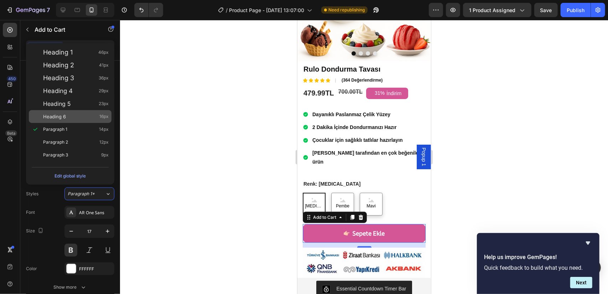
click at [94, 118] on div "Heading 6 16px" at bounding box center [76, 116] width 66 height 7
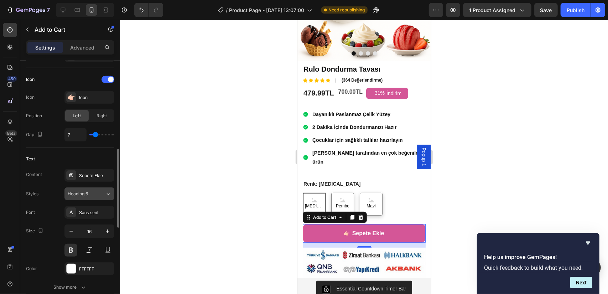
click at [104, 198] on button "Heading 6" at bounding box center [89, 193] width 50 height 13
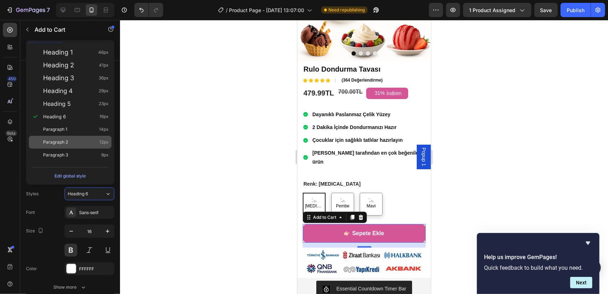
click at [94, 141] on div "Paragraph 2 12px" at bounding box center [76, 141] width 66 height 7
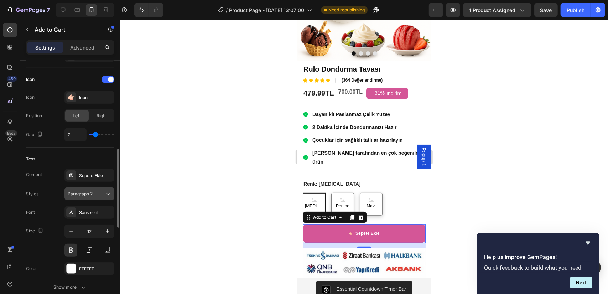
click at [107, 193] on icon at bounding box center [108, 193] width 6 height 7
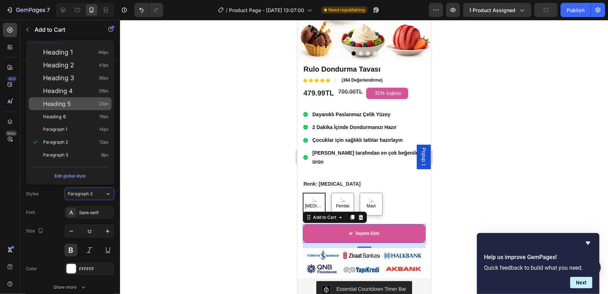
click at [98, 105] on div "Heading 5 23px" at bounding box center [76, 103] width 66 height 7
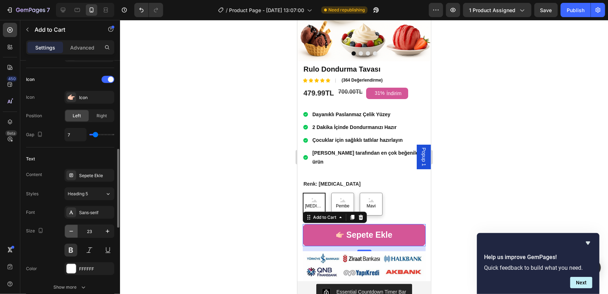
click at [70, 231] on icon "button" at bounding box center [71, 230] width 7 height 7
click at [70, 230] on icon "button" at bounding box center [71, 230] width 7 height 7
click at [70, 229] on icon "button" at bounding box center [71, 230] width 7 height 7
type input "20"
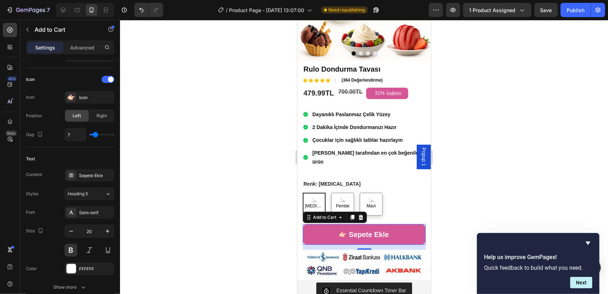
click at [472, 179] on div at bounding box center [364, 157] width 488 height 274
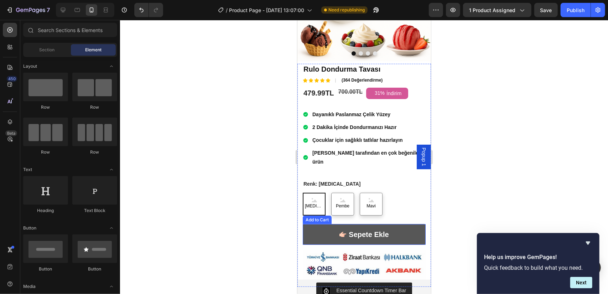
click at [399, 224] on button "Sepete Ekle" at bounding box center [363, 234] width 123 height 21
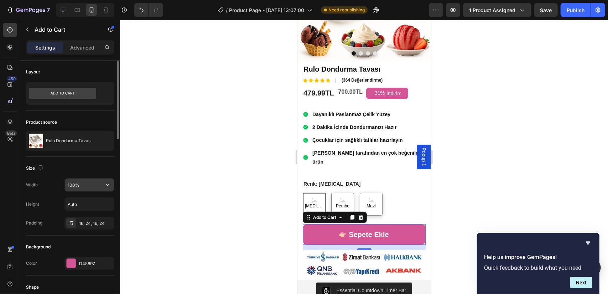
click at [110, 185] on icon "button" at bounding box center [107, 184] width 7 height 7
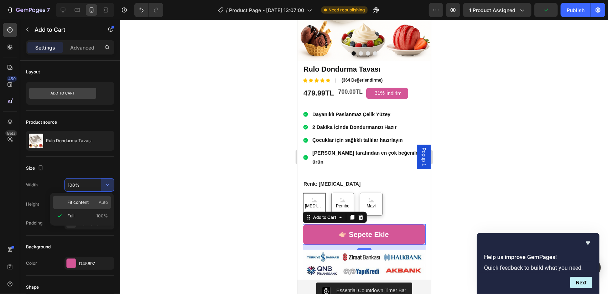
click at [100, 200] on span "Auto" at bounding box center [103, 202] width 9 height 6
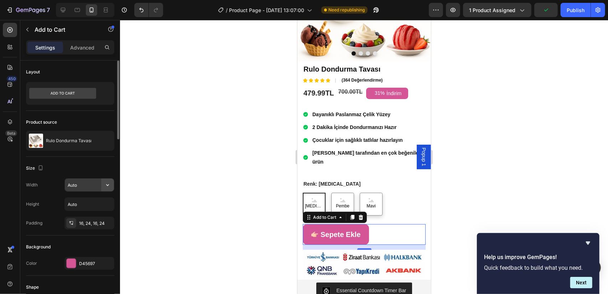
click at [113, 185] on button "button" at bounding box center [107, 184] width 13 height 13
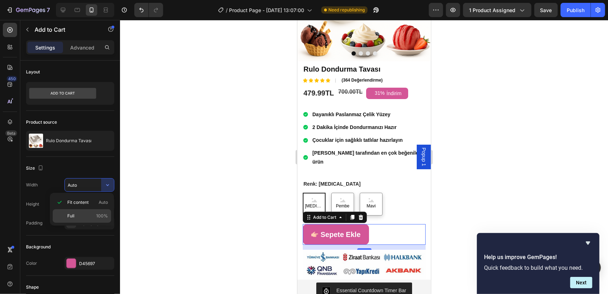
click at [94, 215] on p "Full 100%" at bounding box center [87, 216] width 41 height 6
type input "100%"
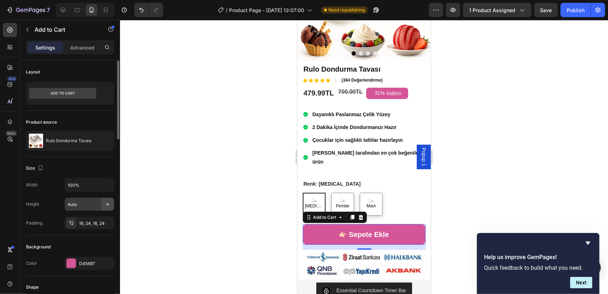
click at [107, 204] on icon "button" at bounding box center [107, 203] width 7 height 7
click at [100, 223] on span "Auto" at bounding box center [103, 221] width 9 height 6
click at [106, 204] on icon "button" at bounding box center [107, 203] width 7 height 7
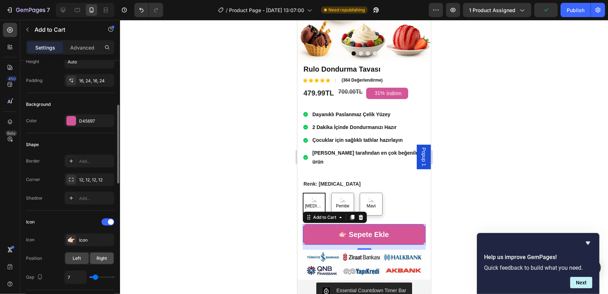
scroll to position [178, 0]
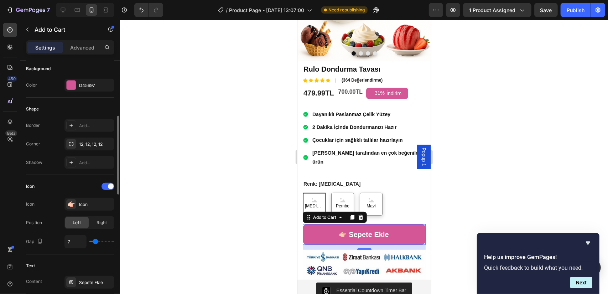
type input "8"
type input "7"
type input "6"
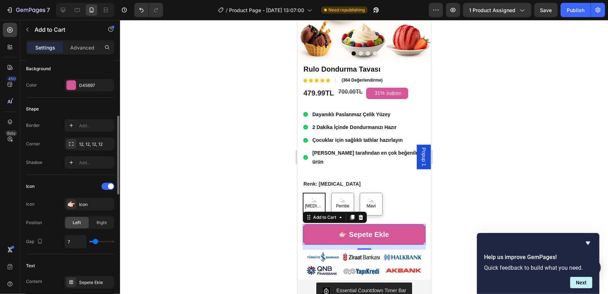
type input "6"
type input "5"
type input "4"
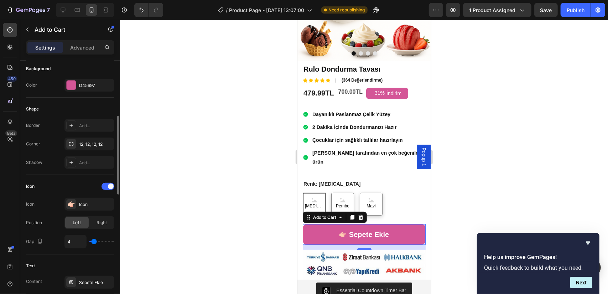
type input "3"
type input "2"
type input "1"
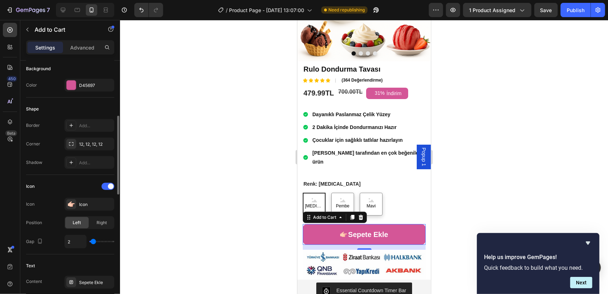
type input "1"
type input "2"
type input "3"
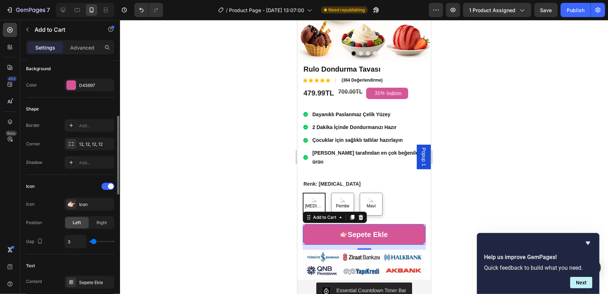
type input "4"
type input "5"
type input "6"
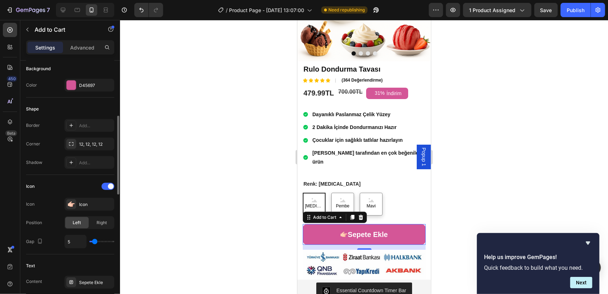
type input "6"
type input "7"
type input "8"
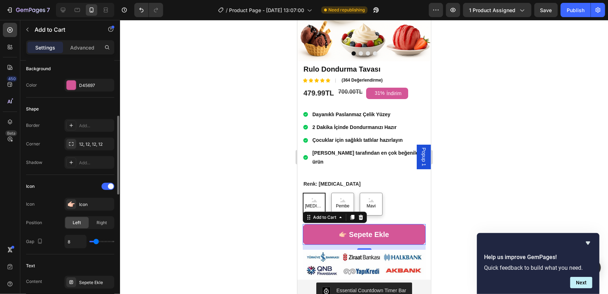
type input "9"
type input "10"
click at [97, 241] on input "range" at bounding box center [101, 241] width 25 height 1
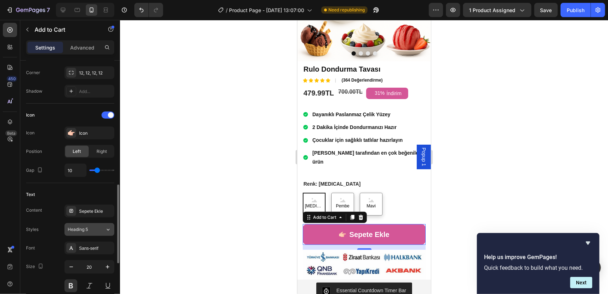
scroll to position [285, 0]
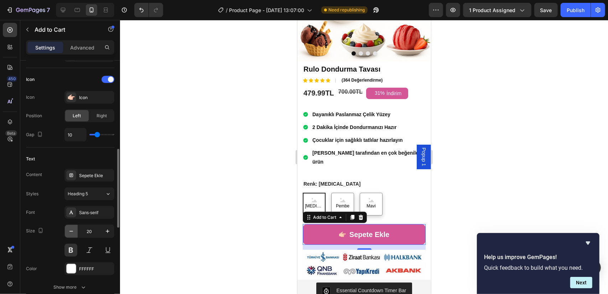
click at [71, 232] on icon "button" at bounding box center [71, 230] width 7 height 7
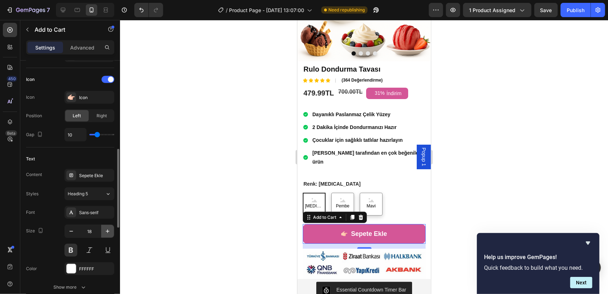
click at [110, 231] on icon "button" at bounding box center [107, 230] width 7 height 7
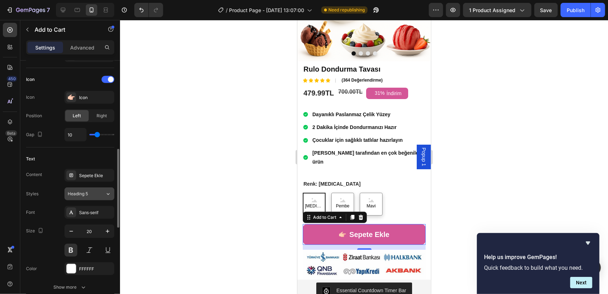
click at [107, 191] on icon at bounding box center [108, 193] width 6 height 7
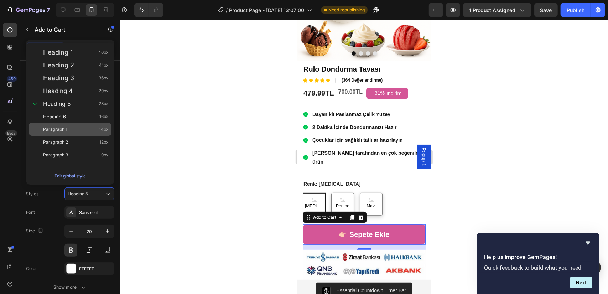
click at [70, 133] on div "Paragraph 1 14px" at bounding box center [70, 129] width 83 height 13
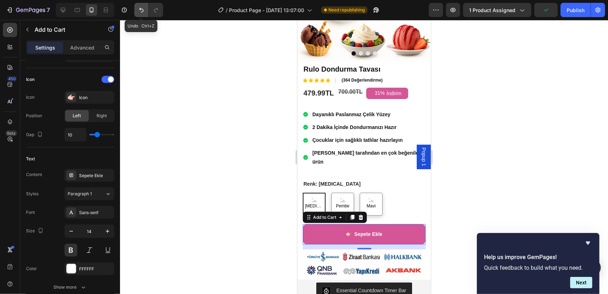
click at [136, 13] on button "Undo/Redo" at bounding box center [141, 10] width 14 height 14
type input "20"
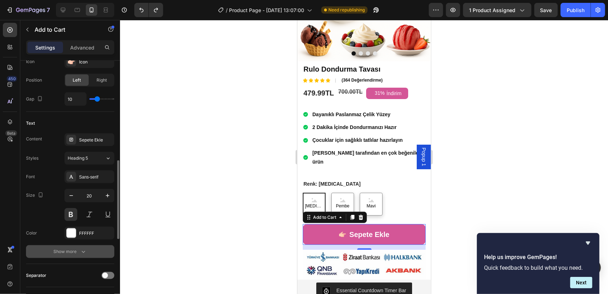
click at [84, 251] on icon "button" at bounding box center [83, 251] width 7 height 7
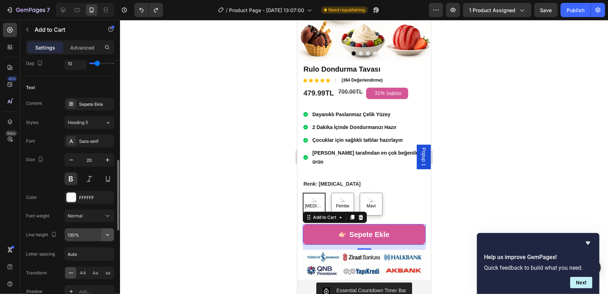
click at [109, 236] on icon "button" at bounding box center [107, 234] width 7 height 7
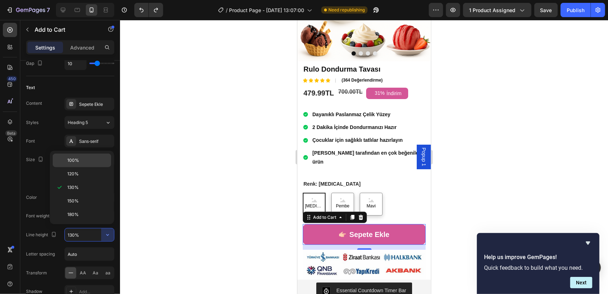
click at [83, 159] on p "100%" at bounding box center [87, 160] width 41 height 6
type input "100%"
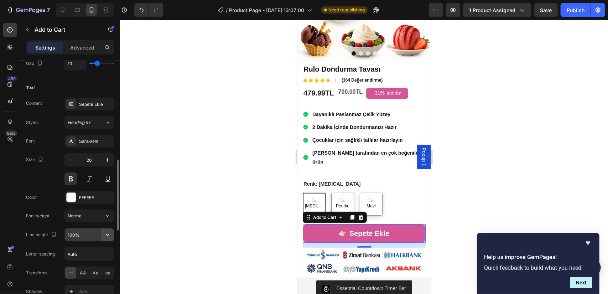
click at [107, 237] on button "button" at bounding box center [107, 234] width 13 height 13
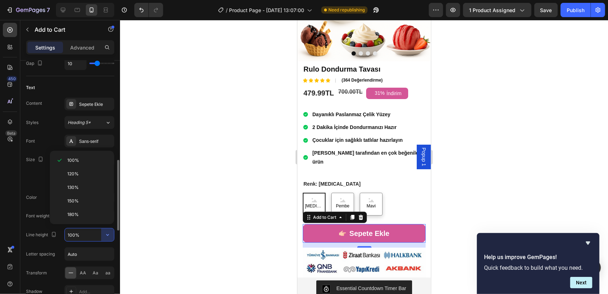
click at [85, 231] on input "100%" at bounding box center [89, 234] width 49 height 13
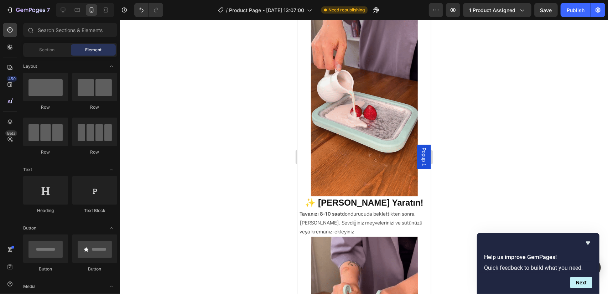
scroll to position [0, 0]
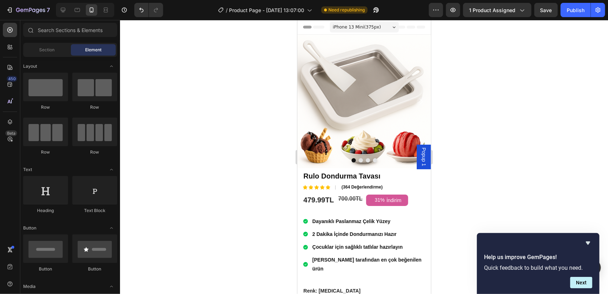
drag, startPoint x: 428, startPoint y: 67, endPoint x: 751, endPoint y: 62, distance: 323.6
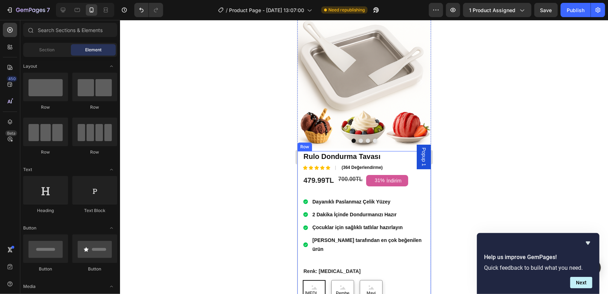
scroll to position [71, 0]
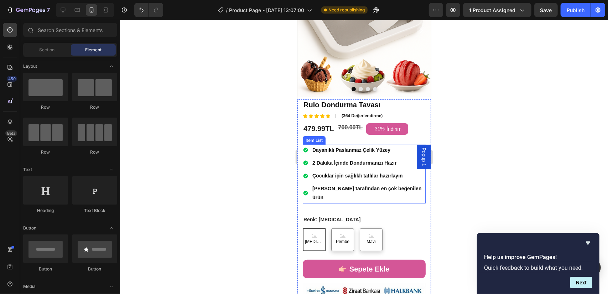
click at [317, 159] on strong "2 Dakika İçinde Dondurmanızı Hazır" at bounding box center [354, 162] width 84 height 6
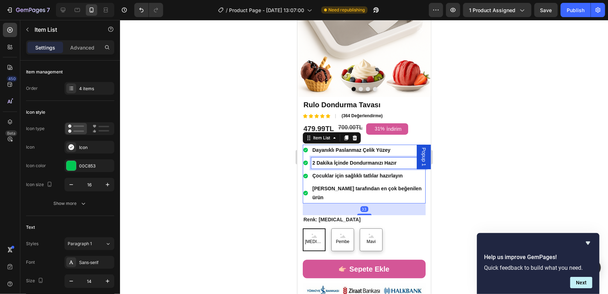
click at [311, 157] on div "2 Dakika İçinde Dondurmanızı Hazır" at bounding box center [368, 162] width 114 height 11
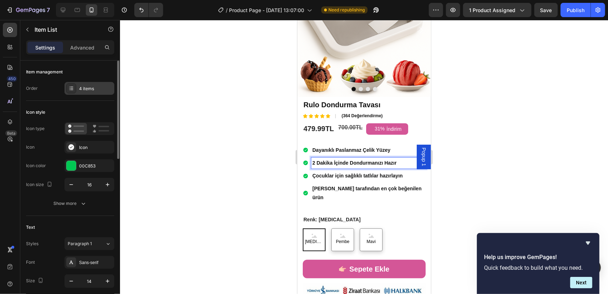
click at [85, 86] on div "4 items" at bounding box center [95, 88] width 33 height 6
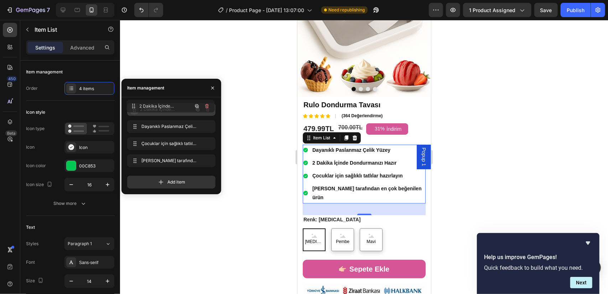
drag, startPoint x: 136, startPoint y: 129, endPoint x: 135, endPoint y: 109, distance: 19.9
drag, startPoint x: 138, startPoint y: 143, endPoint x: 140, endPoint y: 125, distance: 18.2
drag, startPoint x: 134, startPoint y: 151, endPoint x: 133, endPoint y: 138, distance: 13.2
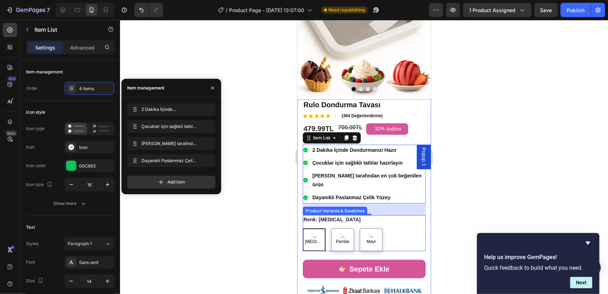
click at [313, 235] on icon at bounding box center [313, 236] width 5 height 3
click at [302, 227] on input "[MEDICAL_DATA] [MEDICAL_DATA] [MEDICAL_DATA]" at bounding box center [302, 227] width 0 height 0
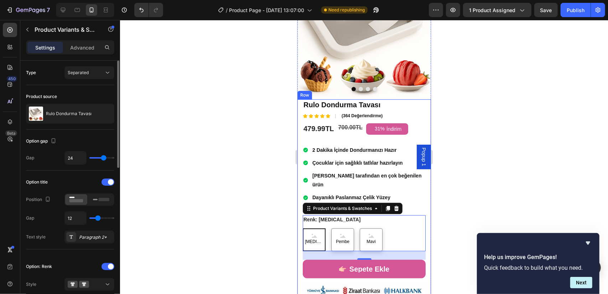
type input "11"
type input "10"
type input "9"
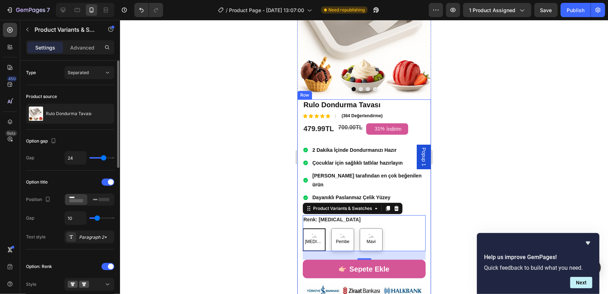
type input "9"
type input "8"
type input "7"
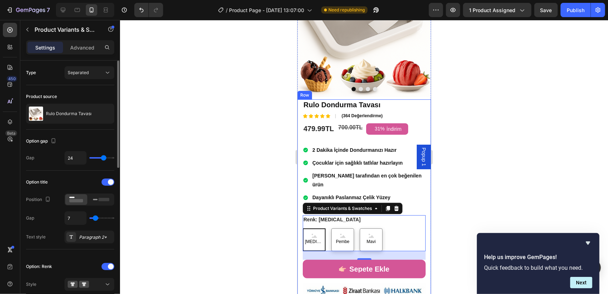
type input "6"
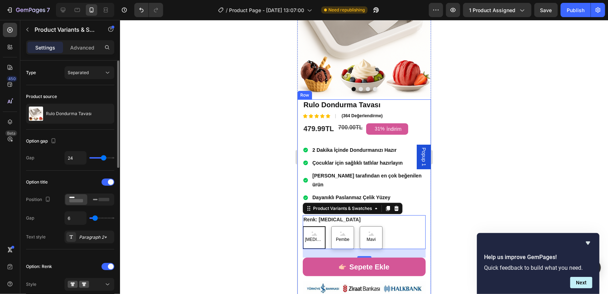
type input "5"
click at [94, 217] on input "range" at bounding box center [101, 217] width 25 height 1
click at [100, 236] on div "Paragraph 2*" at bounding box center [95, 237] width 33 height 6
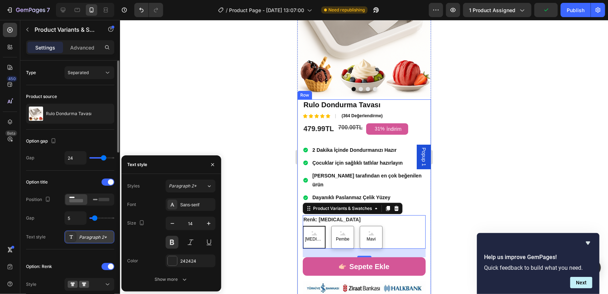
click at [100, 236] on div "Paragraph 2*" at bounding box center [95, 237] width 33 height 6
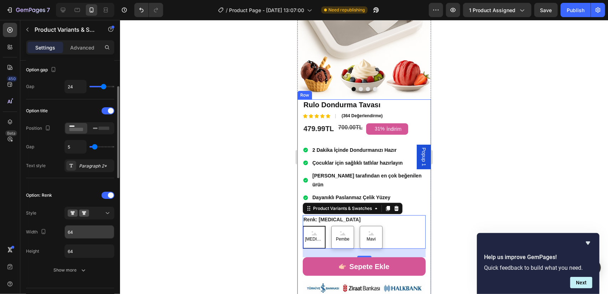
click at [90, 228] on input "64" at bounding box center [89, 231] width 49 height 13
type input "3"
type input "5"
type input "60"
click at [94, 269] on button "Show more" at bounding box center [70, 269] width 88 height 13
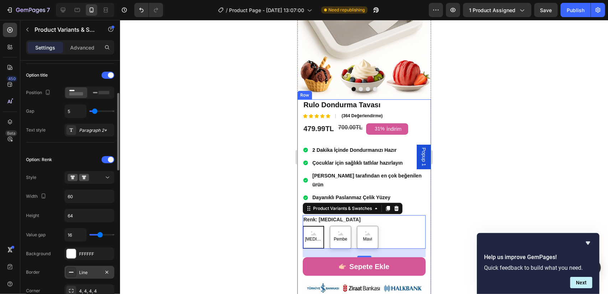
scroll to position [142, 0]
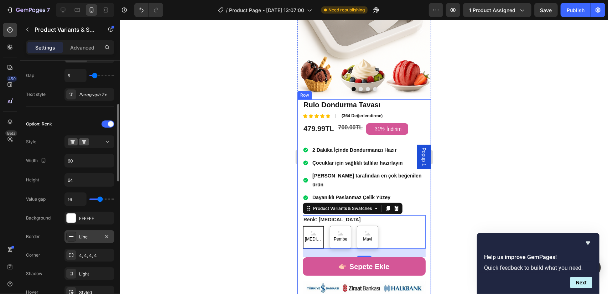
click at [91, 234] on div "Line" at bounding box center [89, 237] width 21 height 6
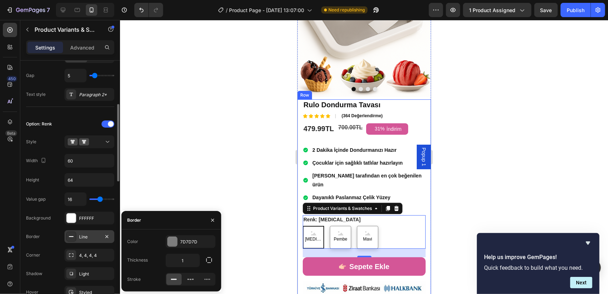
click at [85, 237] on div "Line" at bounding box center [89, 237] width 21 height 6
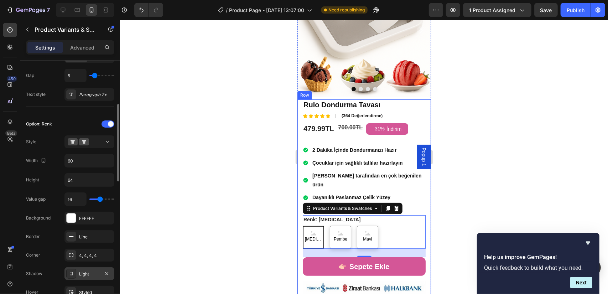
scroll to position [178, 0]
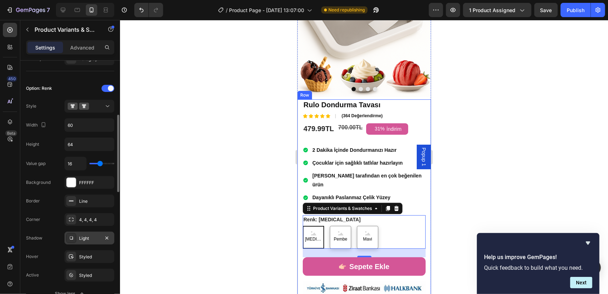
click at [94, 237] on div "Light" at bounding box center [89, 238] width 21 height 6
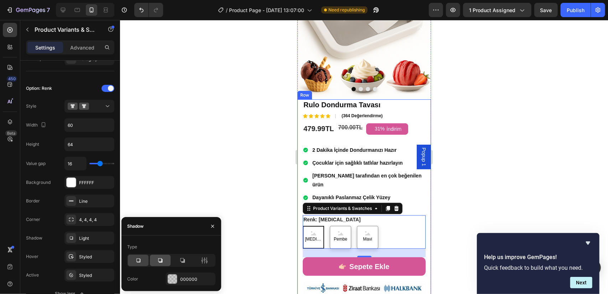
click at [165, 260] on div at bounding box center [160, 260] width 21 height 11
click at [142, 259] on div at bounding box center [138, 260] width 21 height 11
click at [84, 257] on div "Styled" at bounding box center [89, 256] width 21 height 6
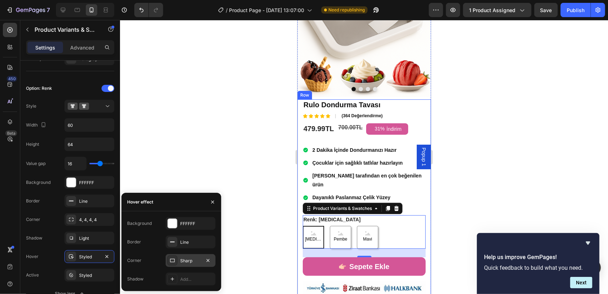
click at [182, 258] on div "Sharp" at bounding box center [190, 260] width 21 height 6
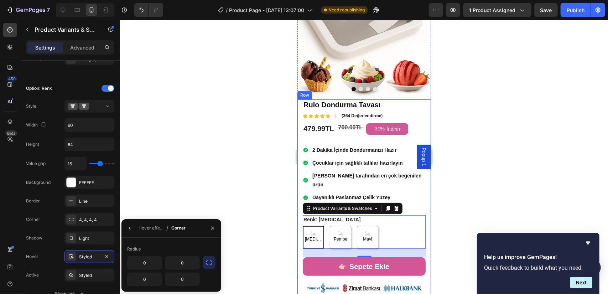
click at [135, 249] on div "Radius" at bounding box center [134, 249] width 14 height 6
click at [148, 218] on div at bounding box center [364, 157] width 488 height 274
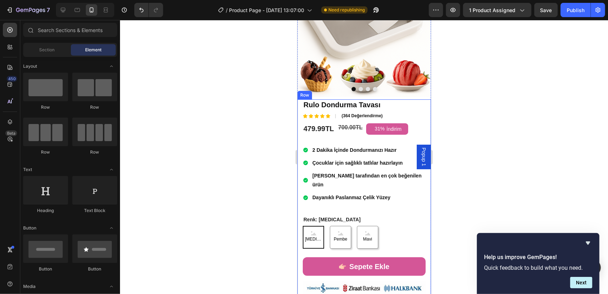
click at [382, 225] on div "[MEDICAL_DATA] [MEDICAL_DATA] [MEDICAL_DATA] Pembe Pembe Pembe Mavi Mavi Mavi" at bounding box center [363, 236] width 123 height 23
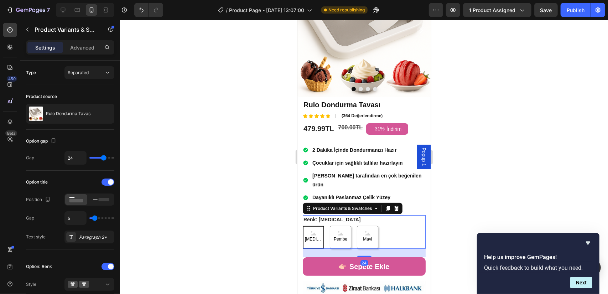
click at [312, 235] on span "[MEDICAL_DATA]" at bounding box center [313, 239] width 20 height 8
click at [302, 225] on input "[MEDICAL_DATA] [MEDICAL_DATA] [MEDICAL_DATA]" at bounding box center [302, 225] width 0 height 0
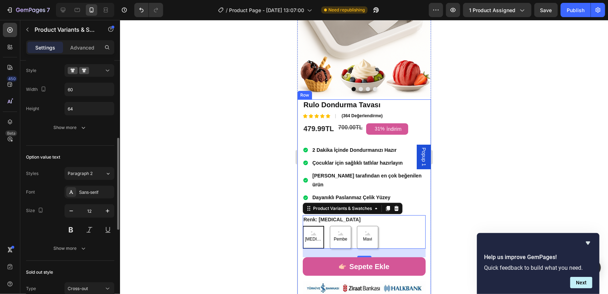
scroll to position [249, 0]
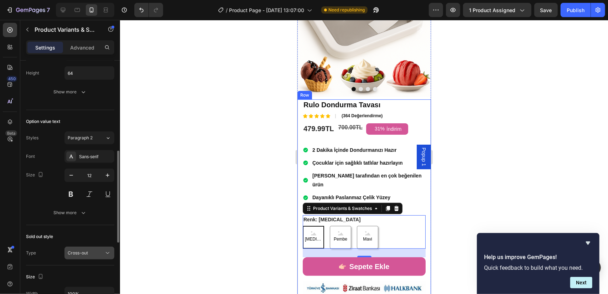
click at [99, 246] on button "Cross-out" at bounding box center [89, 252] width 50 height 13
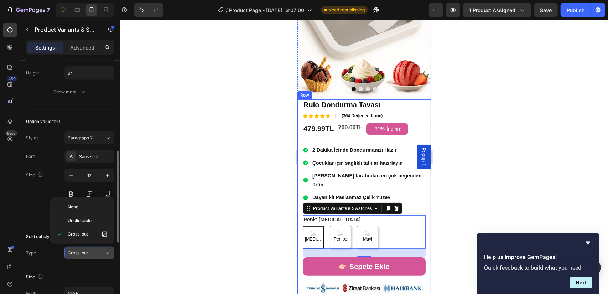
click at [99, 246] on button "Cross-out" at bounding box center [89, 252] width 50 height 13
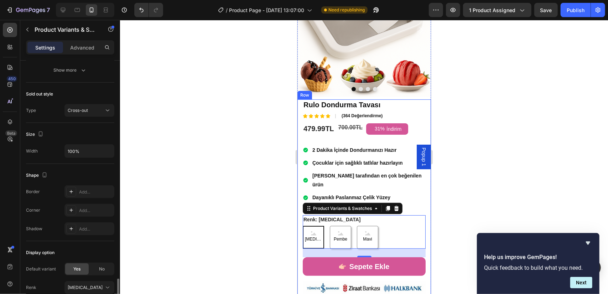
scroll to position [447, 0]
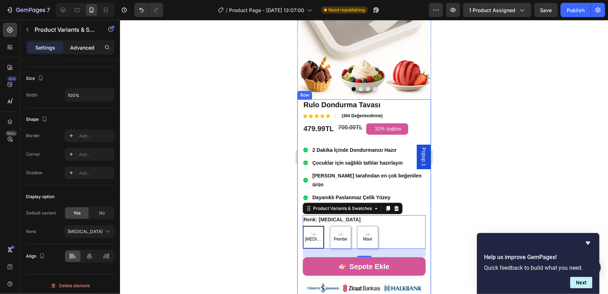
click at [88, 45] on p "Advanced" at bounding box center [82, 47] width 24 height 7
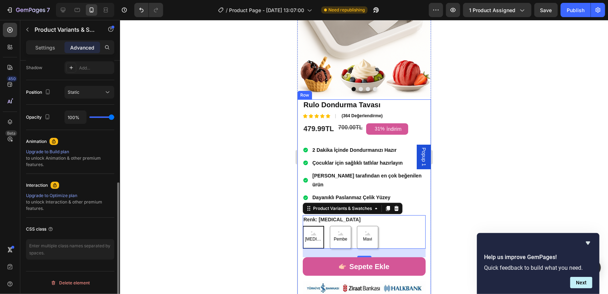
scroll to position [239, 0]
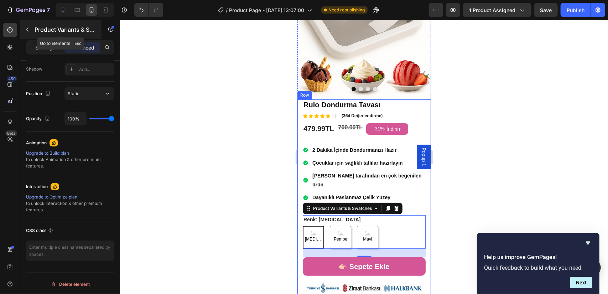
click at [35, 32] on p "Product Variants & Swatches" at bounding box center [65, 29] width 61 height 9
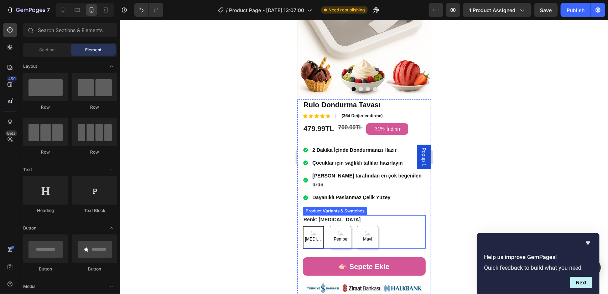
click at [378, 225] on div "[MEDICAL_DATA] [MEDICAL_DATA] [MEDICAL_DATA] Pembe Pembe Pembe Mavi Mavi Mavi" at bounding box center [363, 236] width 123 height 23
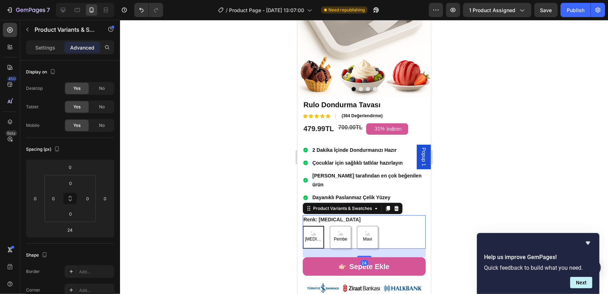
click at [314, 228] on div "[MEDICAL_DATA]" at bounding box center [313, 237] width 20 height 18
click at [302, 225] on input "[MEDICAL_DATA] [MEDICAL_DATA] [MEDICAL_DATA]" at bounding box center [302, 225] width 0 height 0
click at [44, 48] on p "Settings" at bounding box center [45, 47] width 20 height 7
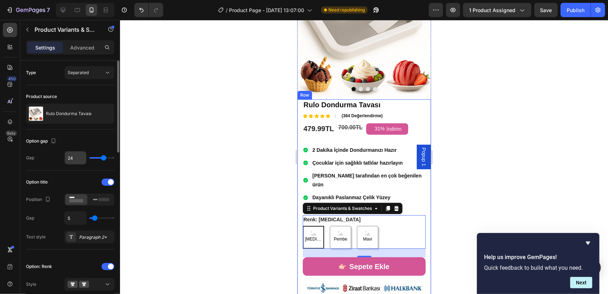
click at [77, 157] on input "24" at bounding box center [75, 157] width 21 height 13
type input "26"
type input "27"
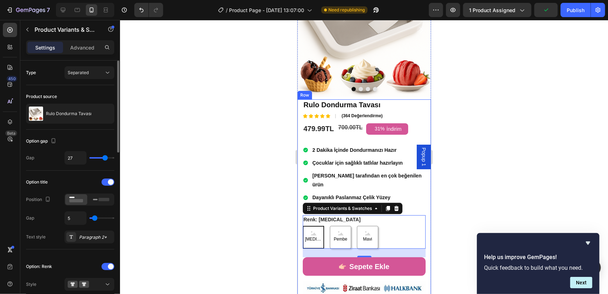
type input "28"
type input "29"
type input "30"
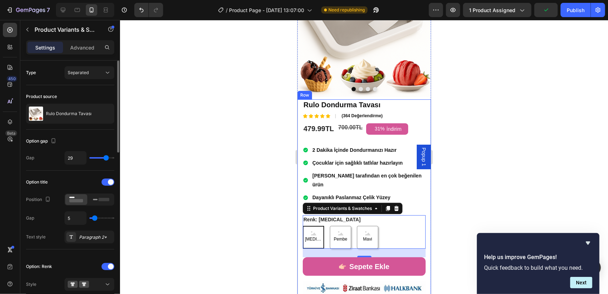
type input "30"
type input "31"
type input "32"
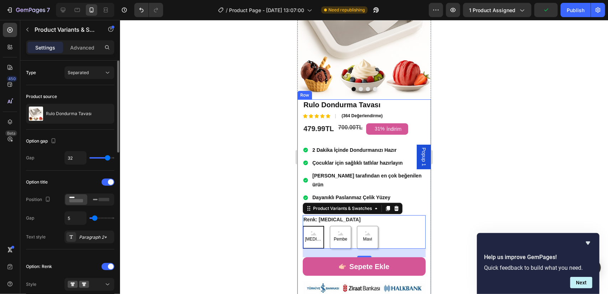
type input "33"
click at [108, 158] on input "range" at bounding box center [101, 157] width 25 height 1
type input "32"
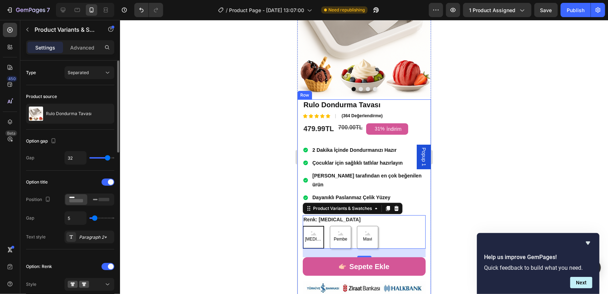
type input "31"
type input "30"
type input "29"
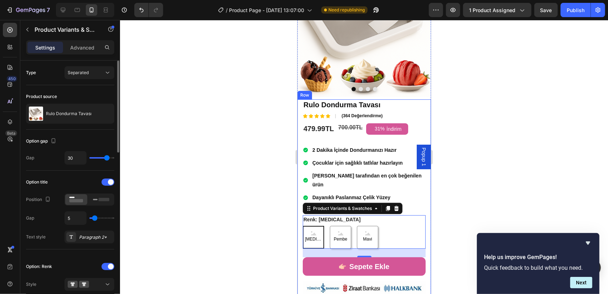
type input "29"
type input "28"
type input "27"
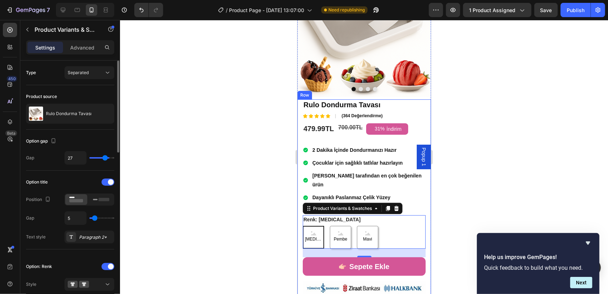
type input "25"
type input "24"
type input "23"
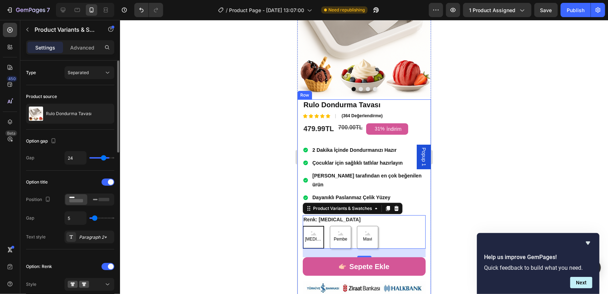
type input "23"
type input "22"
type input "21"
drag, startPoint x: 108, startPoint y: 159, endPoint x: 98, endPoint y: 158, distance: 10.0
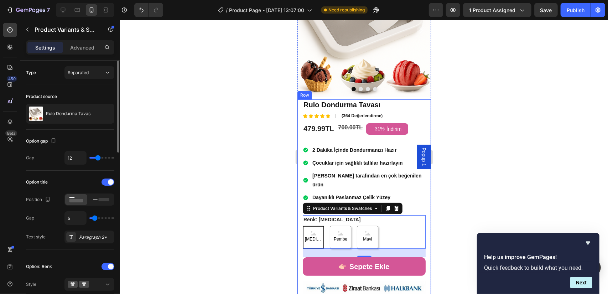
click at [98, 158] on input "range" at bounding box center [101, 157] width 25 height 1
drag, startPoint x: 100, startPoint y: 158, endPoint x: 105, endPoint y: 158, distance: 5.0
click at [105, 158] on input "range" at bounding box center [101, 157] width 25 height 1
click at [103, 158] on input "range" at bounding box center [101, 157] width 25 height 1
click at [100, 200] on icon at bounding box center [101, 199] width 16 height 8
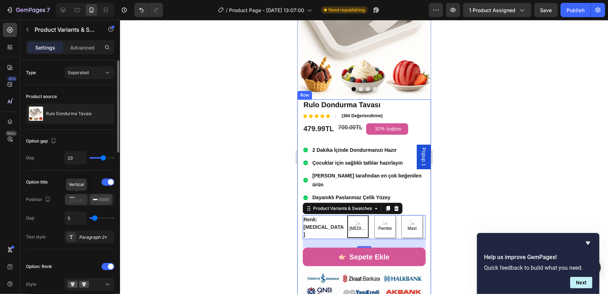
click at [86, 200] on div at bounding box center [76, 199] width 22 height 11
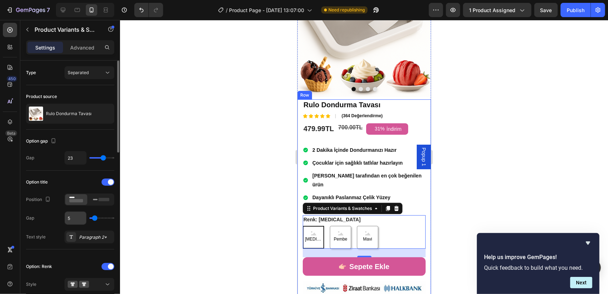
click at [83, 217] on input "5" at bounding box center [75, 217] width 21 height 13
click at [95, 217] on input "range" at bounding box center [101, 217] width 25 height 1
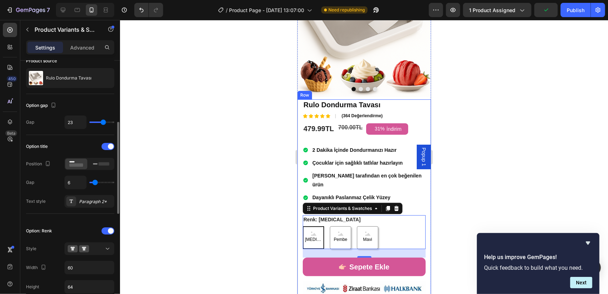
scroll to position [71, 0]
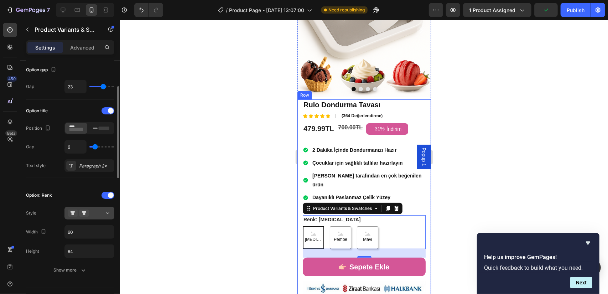
click at [91, 212] on div at bounding box center [89, 212] width 43 height 7
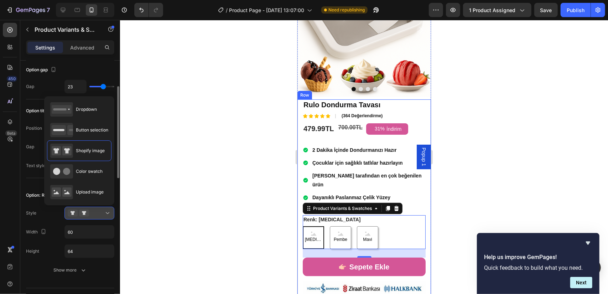
click at [91, 212] on div at bounding box center [89, 212] width 43 height 7
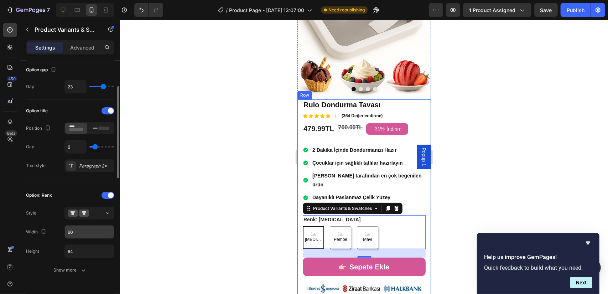
click at [100, 228] on input "60" at bounding box center [89, 231] width 49 height 13
click at [85, 266] on icon "button" at bounding box center [83, 269] width 7 height 7
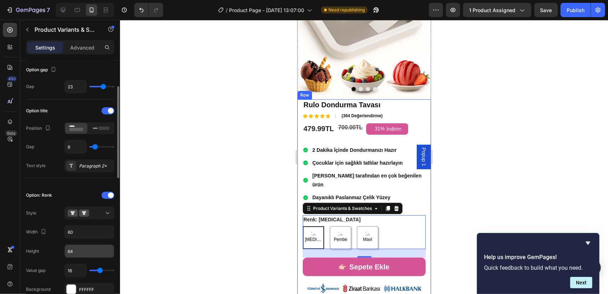
click at [88, 248] on input "64" at bounding box center [89, 251] width 49 height 13
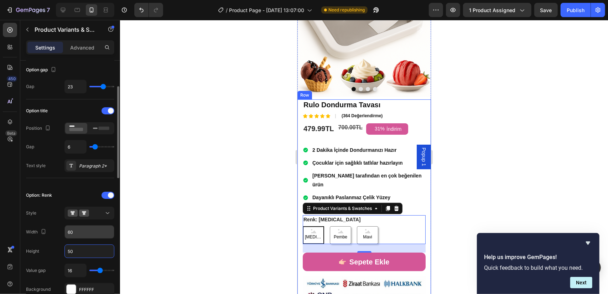
click at [88, 232] on input "60" at bounding box center [89, 231] width 49 height 13
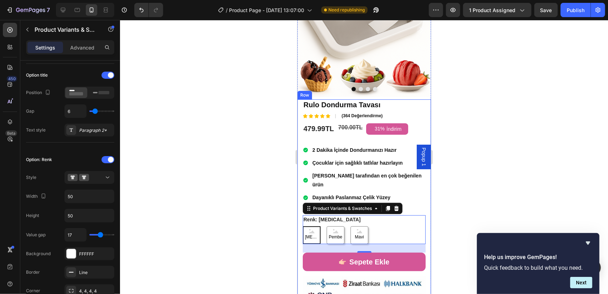
click at [100, 235] on input "range" at bounding box center [101, 234] width 25 height 1
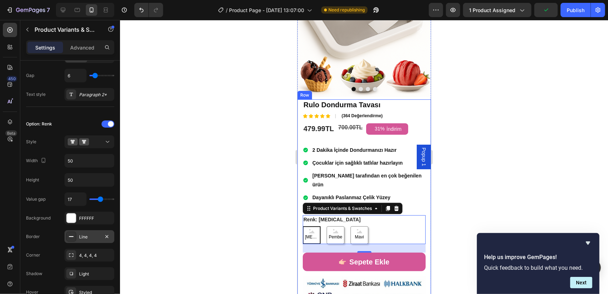
click at [92, 234] on div "Line" at bounding box center [89, 237] width 21 height 6
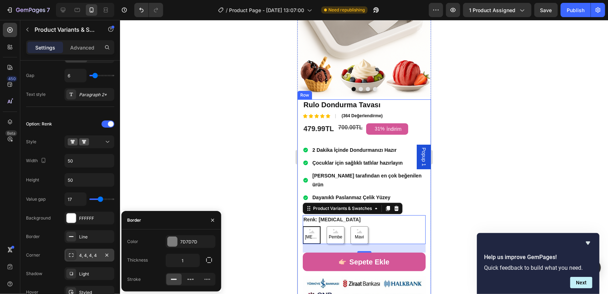
click at [96, 255] on div "4, 4, 4, 4" at bounding box center [89, 255] width 21 height 6
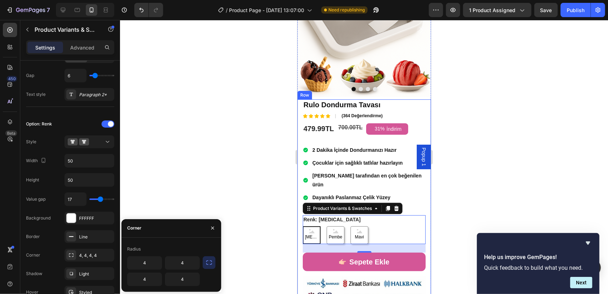
click at [209, 261] on icon "button" at bounding box center [208, 262] width 7 height 7
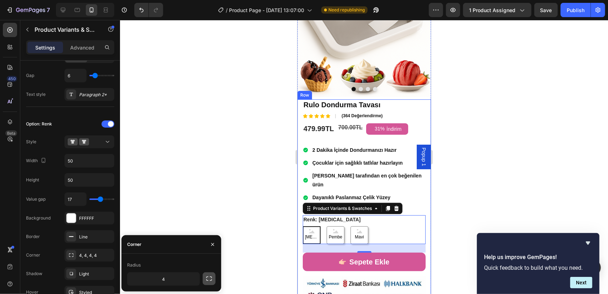
click at [206, 279] on icon "button" at bounding box center [208, 278] width 7 height 7
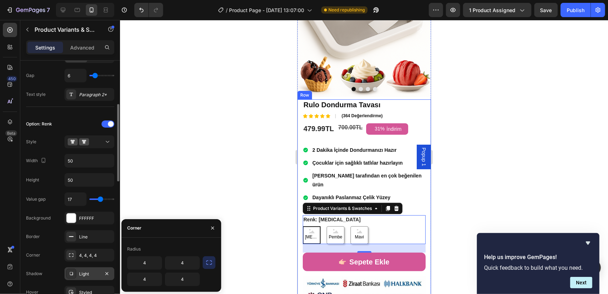
scroll to position [178, 0]
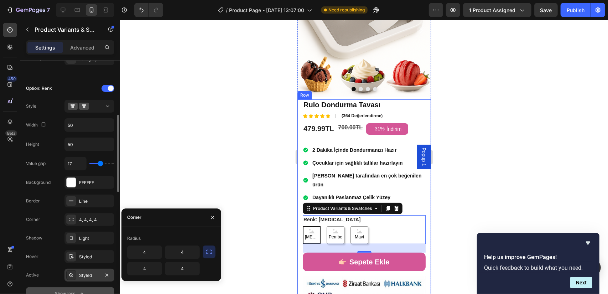
click at [97, 268] on div "Styled" at bounding box center [89, 274] width 50 height 13
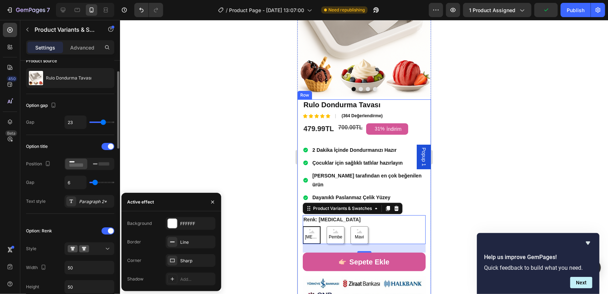
scroll to position [0, 0]
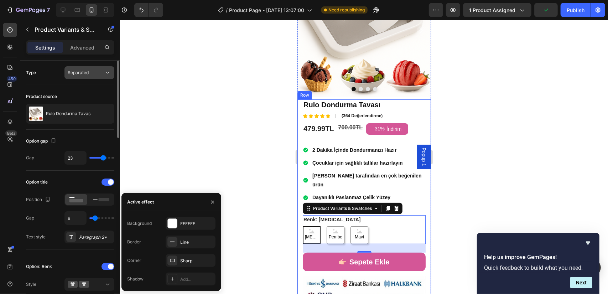
click at [90, 72] on div "Separated" at bounding box center [86, 72] width 36 height 6
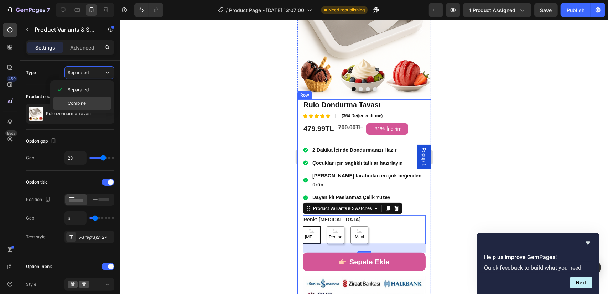
click at [83, 100] on span "Combine" at bounding box center [77, 103] width 18 height 6
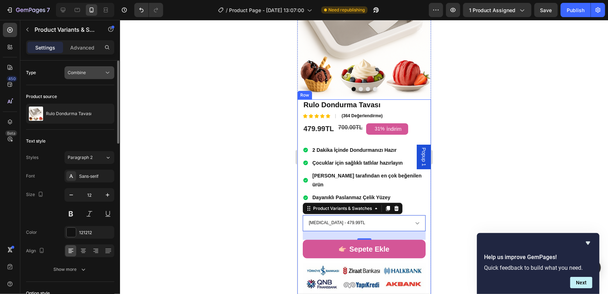
click at [101, 72] on div "Combine" at bounding box center [86, 72] width 36 height 6
click at [96, 89] on p "Separated" at bounding box center [88, 90] width 41 height 6
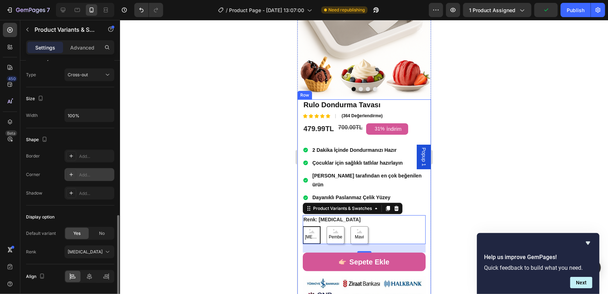
scroll to position [447, 0]
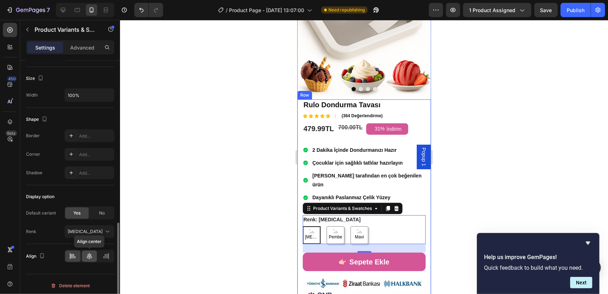
click at [92, 252] on icon at bounding box center [89, 255] width 7 height 7
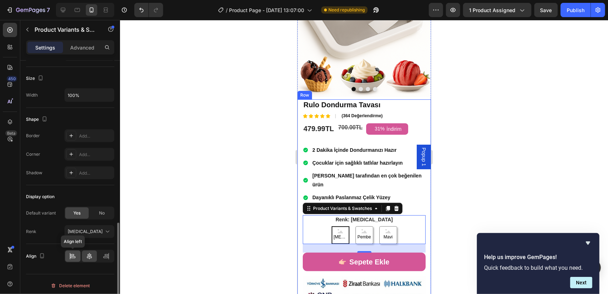
click at [74, 252] on icon at bounding box center [72, 255] width 7 height 7
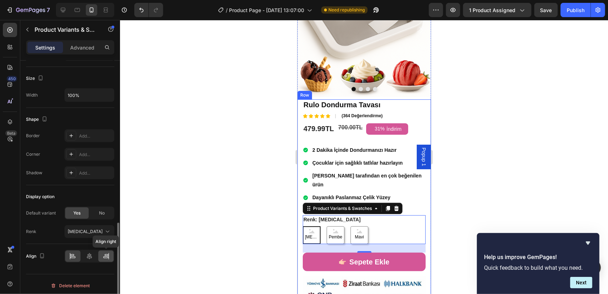
click at [105, 254] on icon at bounding box center [106, 255] width 7 height 7
click at [76, 252] on div at bounding box center [72, 255] width 15 height 11
click at [94, 251] on div at bounding box center [89, 255] width 15 height 11
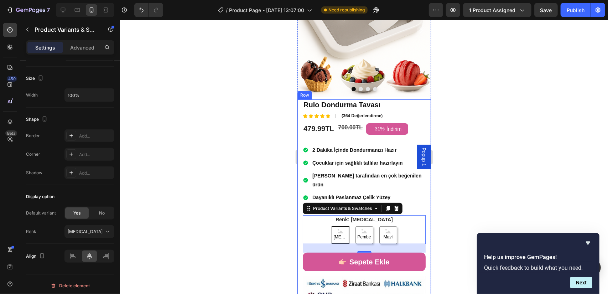
click at [199, 234] on div at bounding box center [364, 157] width 488 height 274
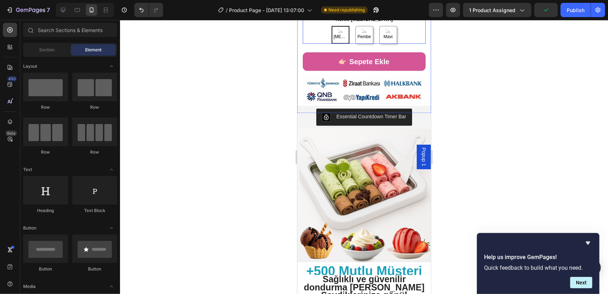
scroll to position [285, 0]
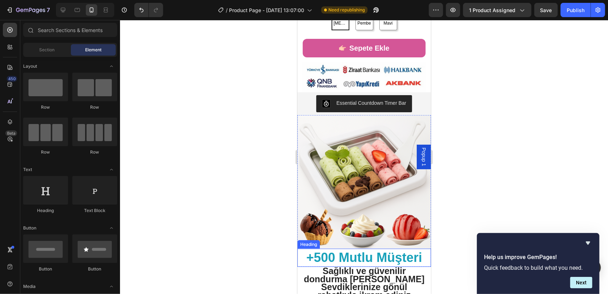
click at [407, 250] on strong "+500 Mutlu Müşteri" at bounding box center [364, 257] width 116 height 15
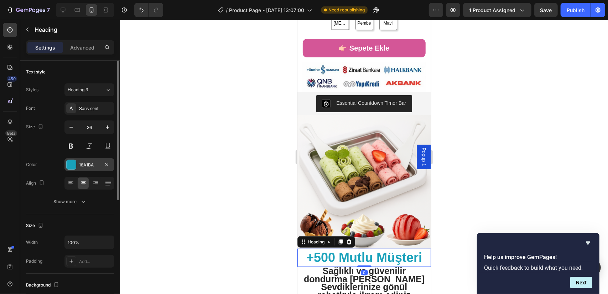
click at [73, 163] on div at bounding box center [71, 164] width 9 height 9
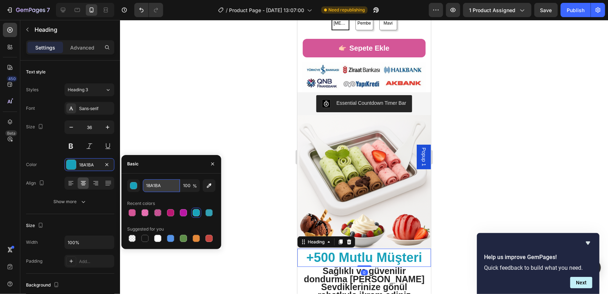
click at [155, 185] on input "18A1BA" at bounding box center [161, 185] width 37 height 13
paste input "#d45697"
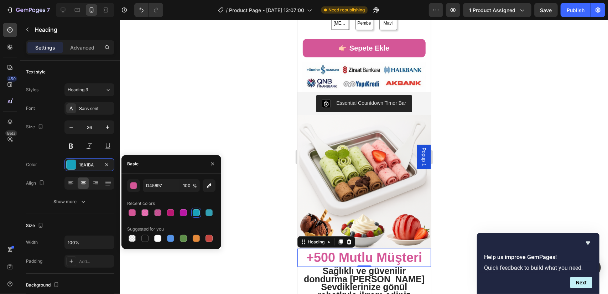
click at [177, 176] on div "D45697 100 % Recent colors Suggested for you" at bounding box center [171, 210] width 100 height 75
click at [464, 227] on div at bounding box center [364, 157] width 488 height 274
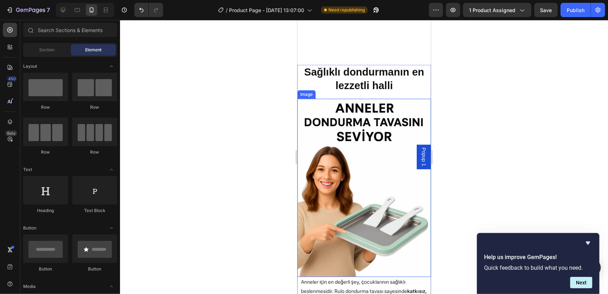
scroll to position [1388, 0]
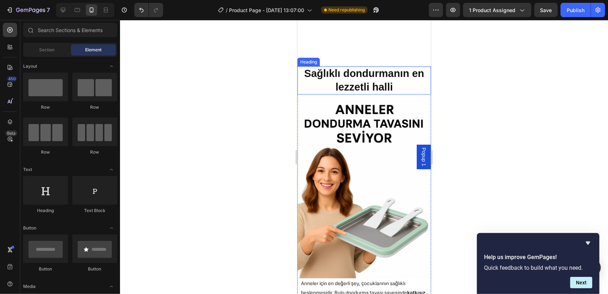
click at [384, 76] on h2 "Sağlıklı dondurmanın en lezzetli halli" at bounding box center [363, 80] width 133 height 28
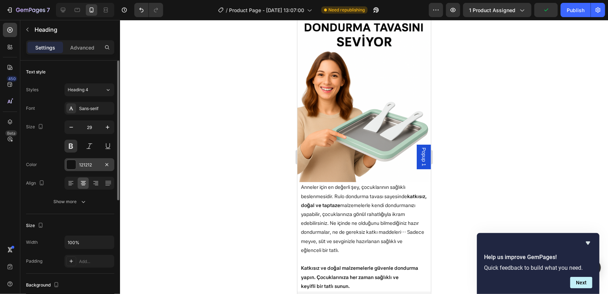
click at [75, 166] on div at bounding box center [71, 164] width 9 height 9
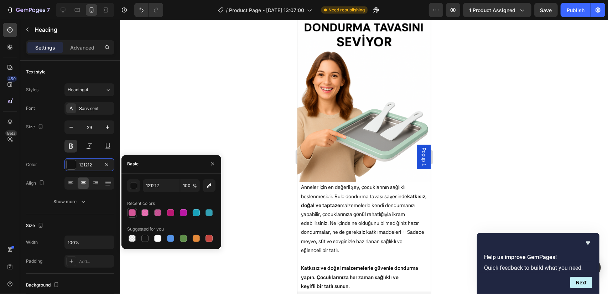
click at [132, 215] on div at bounding box center [132, 212] width 7 height 7
click at [362, 124] on img at bounding box center [363, 93] width 133 height 178
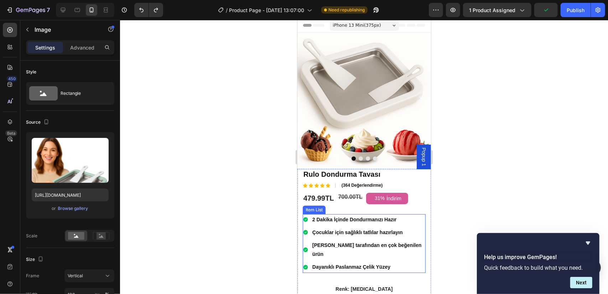
scroll to position [0, 0]
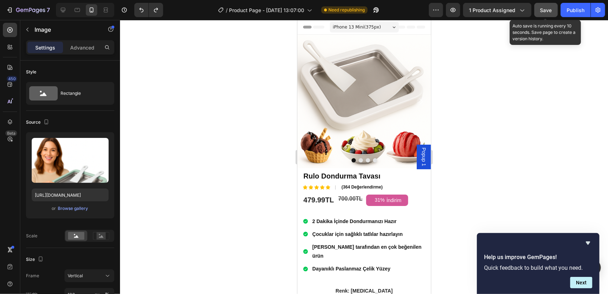
click at [546, 14] on button "Save" at bounding box center [545, 10] width 23 height 14
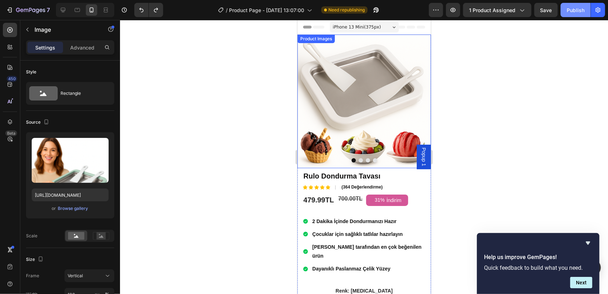
click at [575, 11] on div "Publish" at bounding box center [575, 9] width 18 height 7
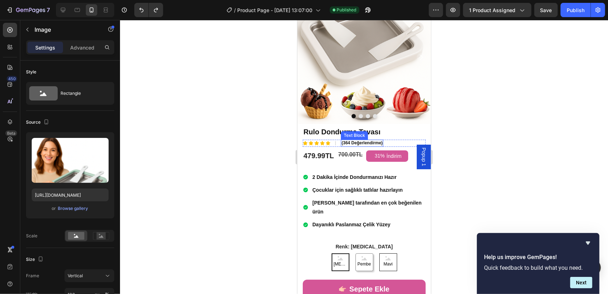
scroll to position [107, 0]
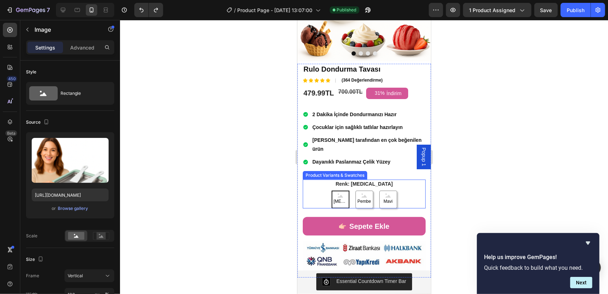
click at [336, 197] on span "[MEDICAL_DATA]" at bounding box center [340, 201] width 16 height 8
click at [340, 190] on input "[MEDICAL_DATA] [MEDICAL_DATA] [MEDICAL_DATA]" at bounding box center [340, 190] width 0 height 0
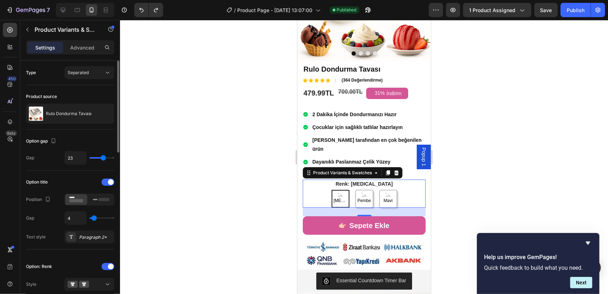
click at [94, 217] on input "range" at bounding box center [101, 217] width 25 height 1
click at [490, 143] on div at bounding box center [364, 157] width 488 height 274
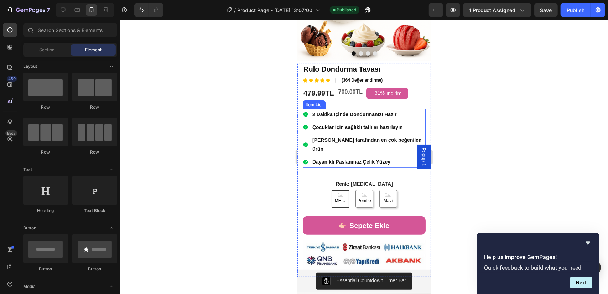
click at [395, 157] on p "Dayanıklı Paslanmaz Çelik Yüzey" at bounding box center [368, 161] width 112 height 9
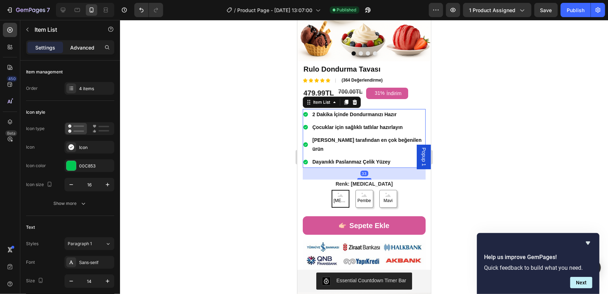
click at [80, 50] on p "Advanced" at bounding box center [82, 47] width 24 height 7
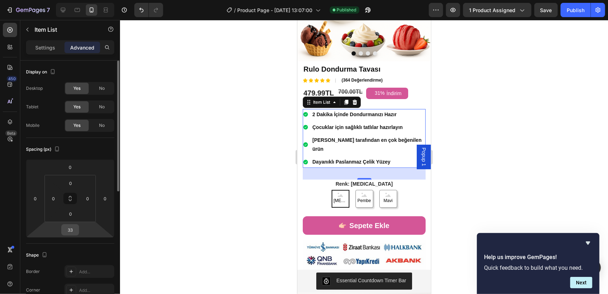
click at [72, 230] on input "33" at bounding box center [70, 229] width 14 height 11
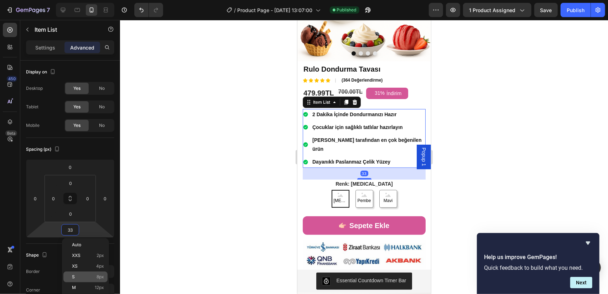
click at [84, 275] on p "S 8px" at bounding box center [88, 276] width 32 height 5
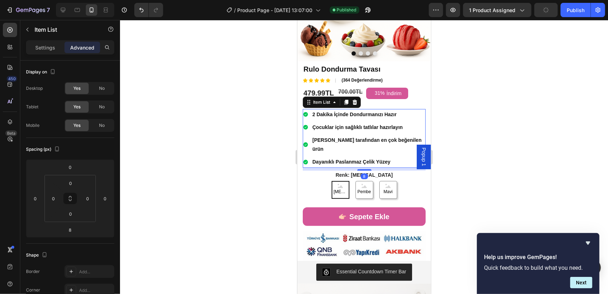
click at [467, 161] on div at bounding box center [364, 157] width 488 height 274
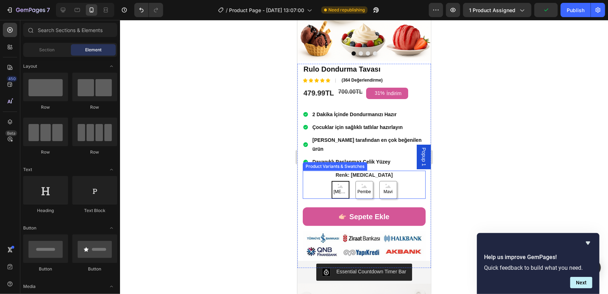
click at [337, 188] on span "[MEDICAL_DATA]" at bounding box center [340, 192] width 16 height 8
click at [340, 180] on input "[MEDICAL_DATA] [MEDICAL_DATA] [MEDICAL_DATA]" at bounding box center [340, 180] width 0 height 0
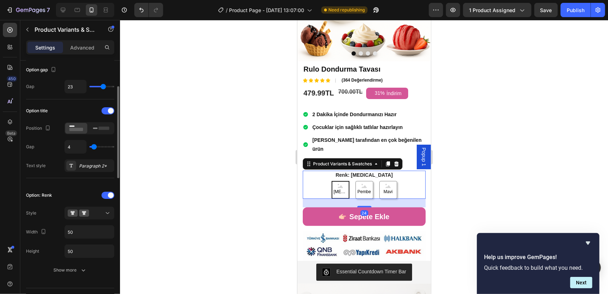
scroll to position [142, 0]
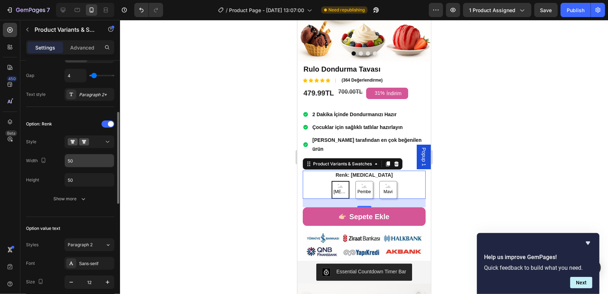
click at [91, 160] on input "50" at bounding box center [89, 160] width 49 height 13
click at [86, 173] on input "50" at bounding box center [89, 179] width 49 height 13
click at [85, 174] on input "50" at bounding box center [89, 179] width 49 height 13
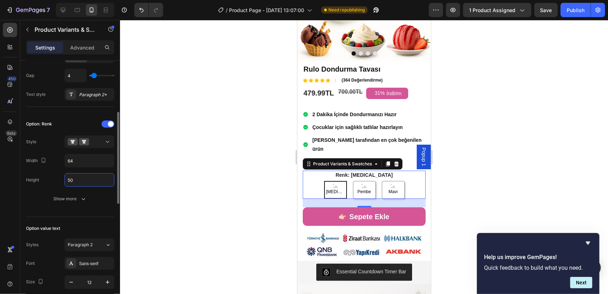
click at [95, 181] on input "50" at bounding box center [89, 179] width 49 height 13
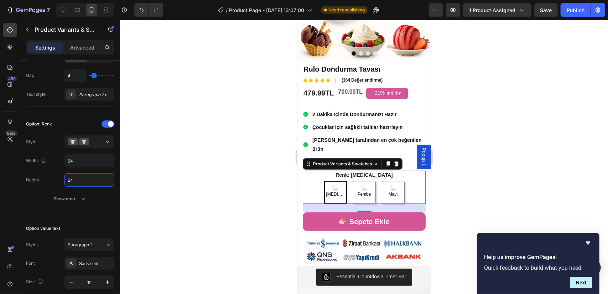
click at [199, 180] on div at bounding box center [364, 157] width 488 height 274
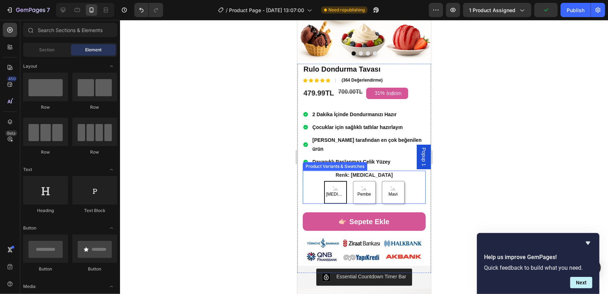
click at [341, 182] on div "[MEDICAL_DATA]" at bounding box center [335, 191] width 23 height 23
click at [335, 180] on input "[MEDICAL_DATA] [MEDICAL_DATA] [MEDICAL_DATA]" at bounding box center [335, 180] width 0 height 0
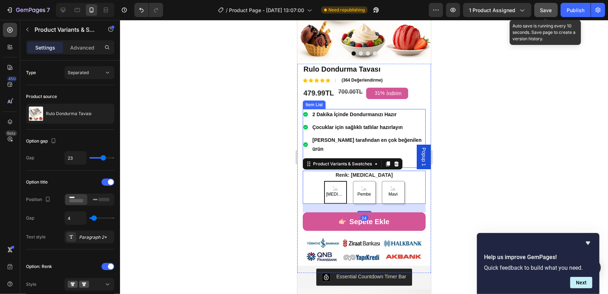
click at [541, 10] on span "Save" at bounding box center [546, 10] width 12 height 6
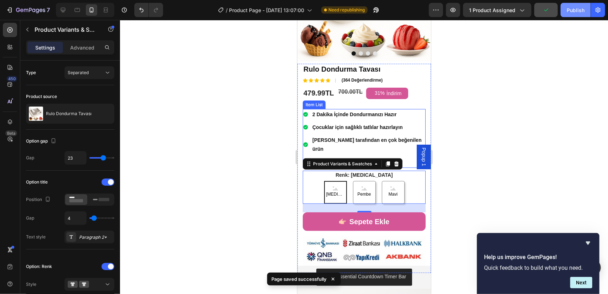
click at [579, 11] on div "Publish" at bounding box center [575, 9] width 18 height 7
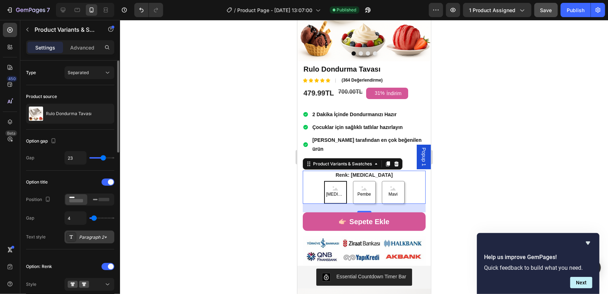
click at [99, 237] on div "Paragraph 2*" at bounding box center [95, 237] width 33 height 6
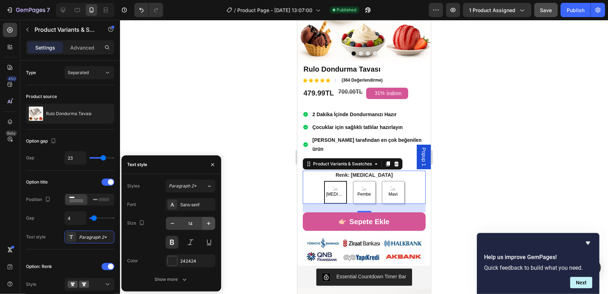
click at [215, 224] on div "14" at bounding box center [191, 223] width 50 height 14
click at [211, 224] on icon "button" at bounding box center [208, 223] width 7 height 7
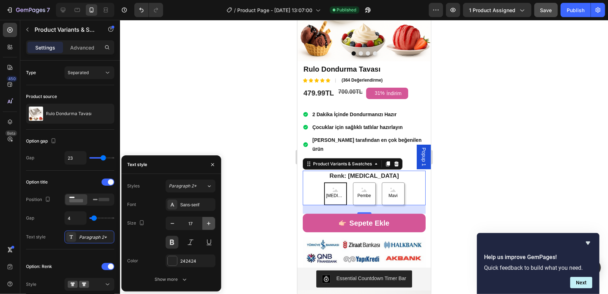
click at [211, 224] on icon "button" at bounding box center [208, 223] width 7 height 7
click at [540, 132] on div at bounding box center [364, 157] width 488 height 274
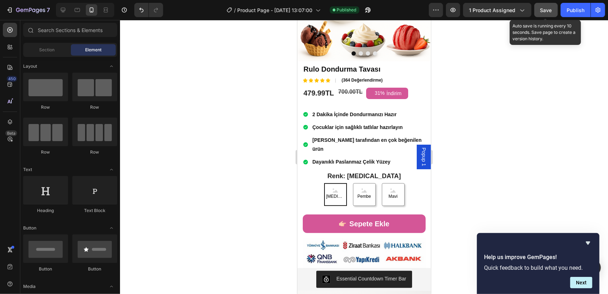
click at [546, 10] on span "Save" at bounding box center [546, 10] width 12 height 6
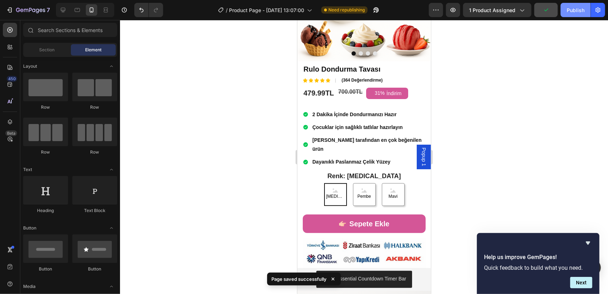
click at [578, 14] on button "Publish" at bounding box center [575, 10] width 30 height 14
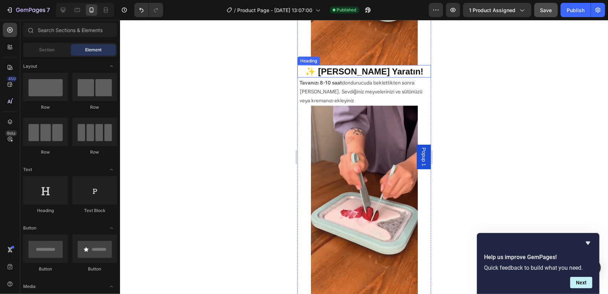
scroll to position [819, 0]
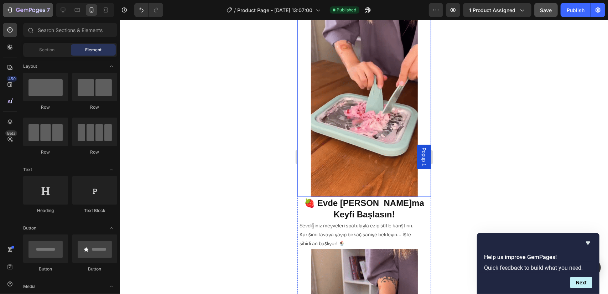
click at [9, 3] on button "7" at bounding box center [28, 10] width 50 height 14
